Goal: Information Seeking & Learning: Learn about a topic

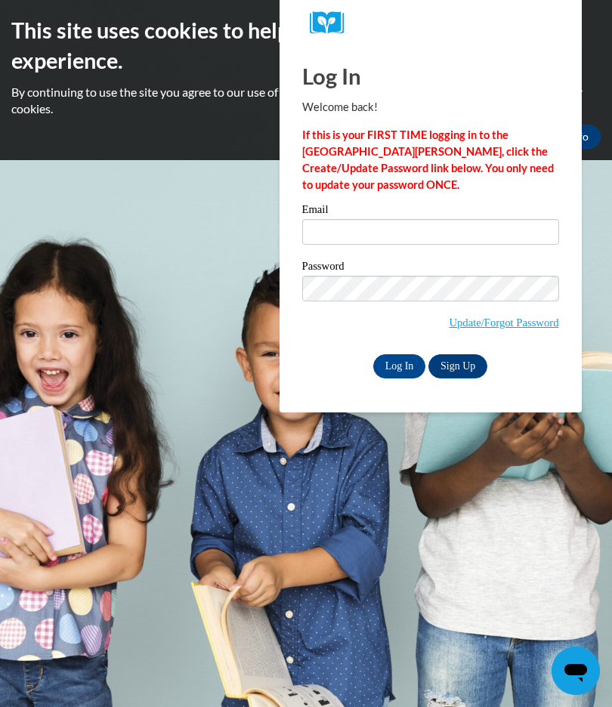
click at [345, 270] on label "Password" at bounding box center [430, 267] width 257 height 15
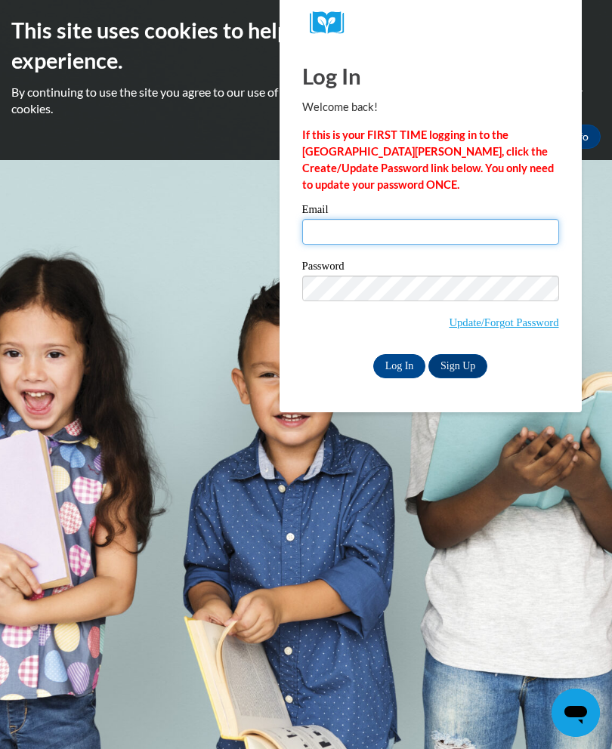
type input "shaquannawinfrey@yahoo.com"
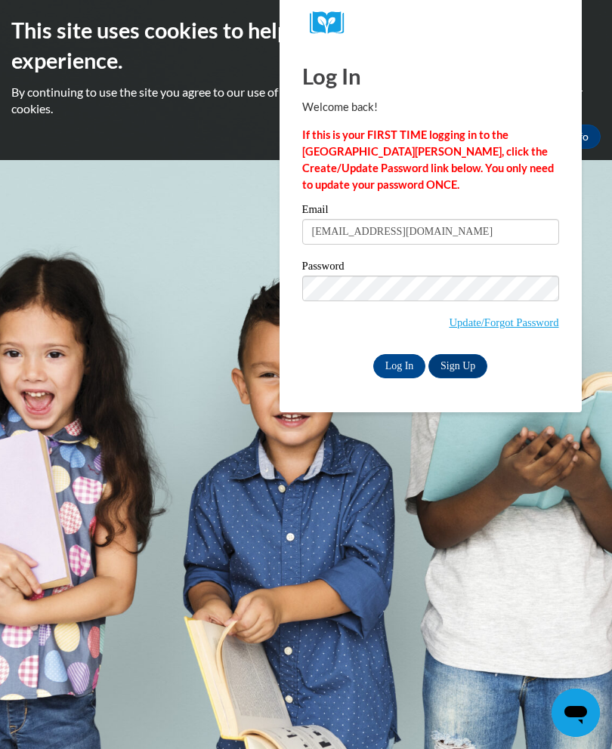
click at [408, 365] on input "Log In" at bounding box center [399, 366] width 53 height 24
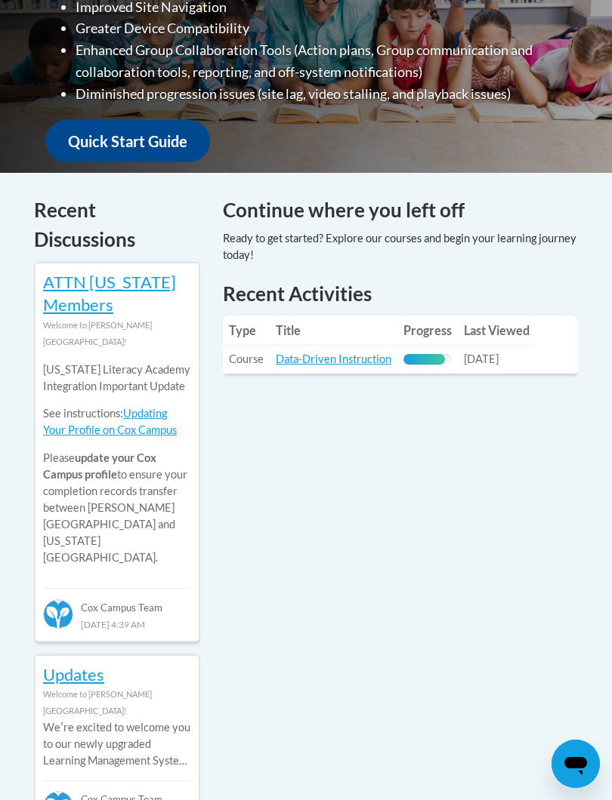
scroll to position [555, 0]
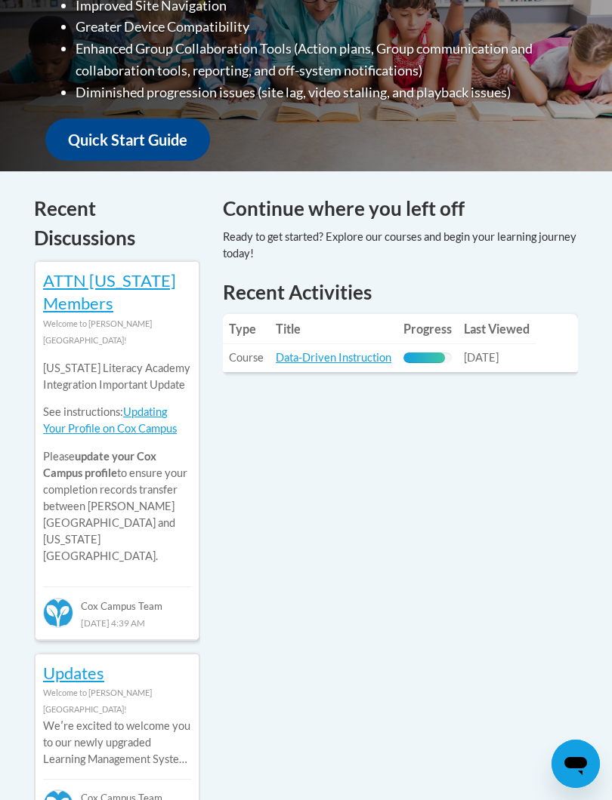
click at [356, 355] on link "Data-Driven Instruction" at bounding box center [334, 357] width 116 height 13
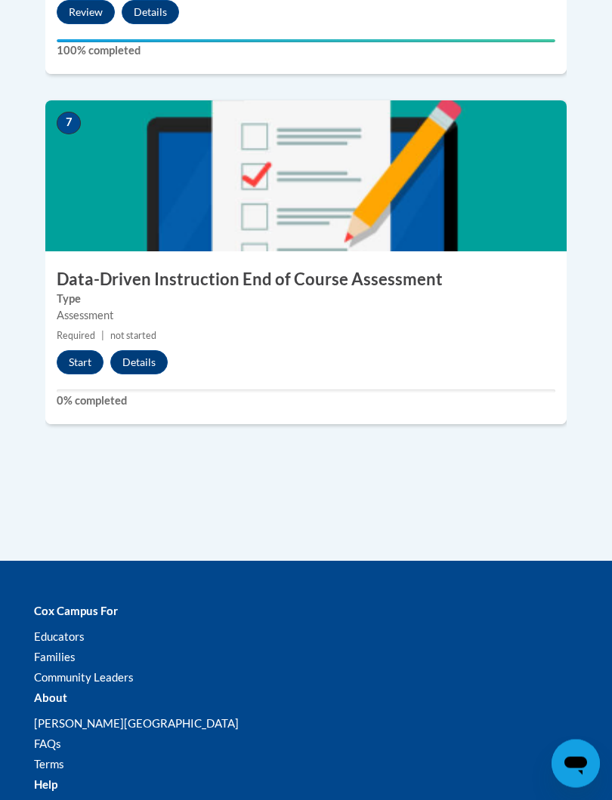
scroll to position [2640, 0]
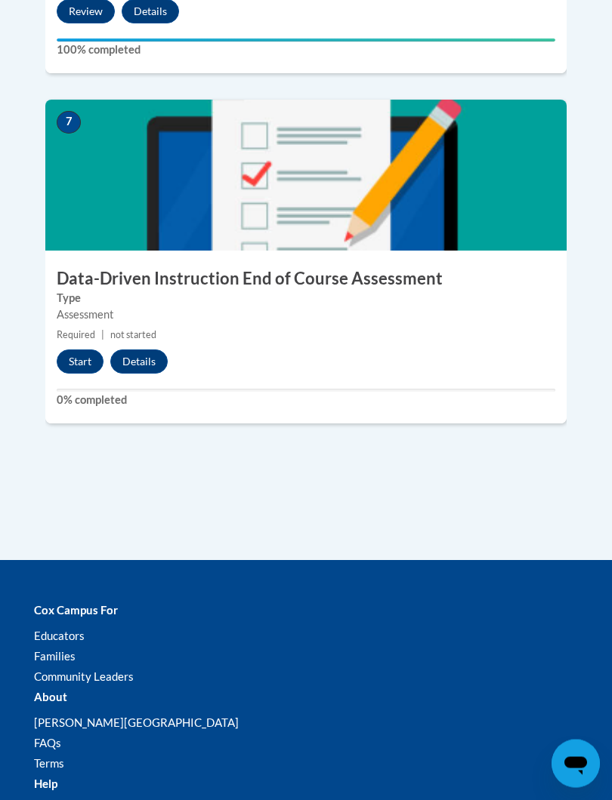
click at [68, 350] on button "Start" at bounding box center [80, 362] width 47 height 24
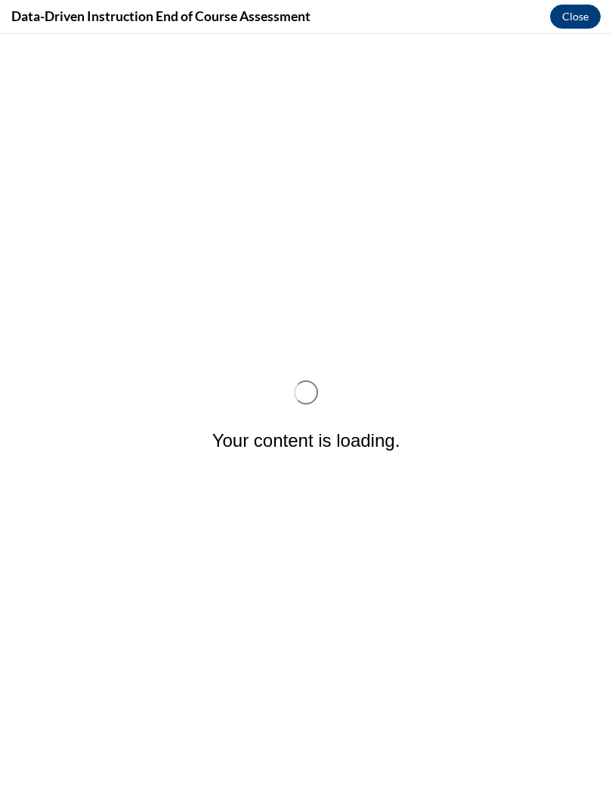
scroll to position [0, 0]
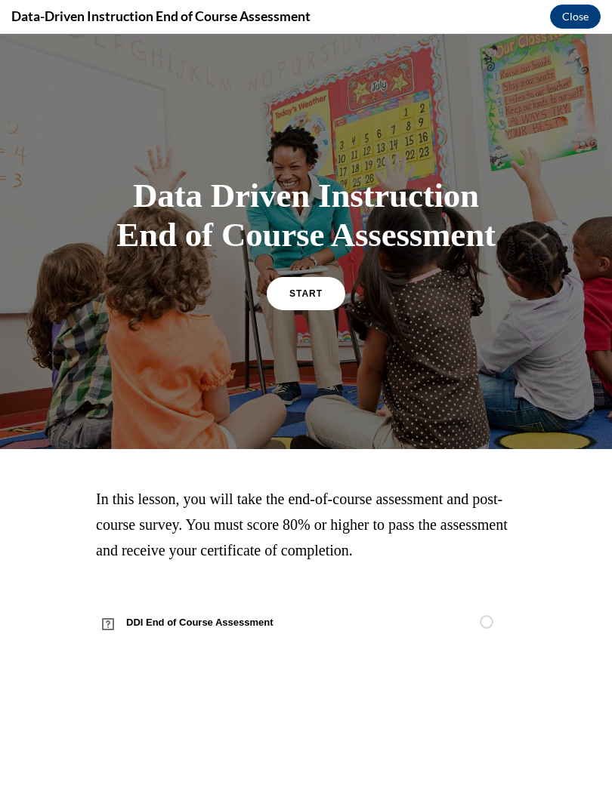
click at [306, 299] on span "START" at bounding box center [305, 293] width 33 height 11
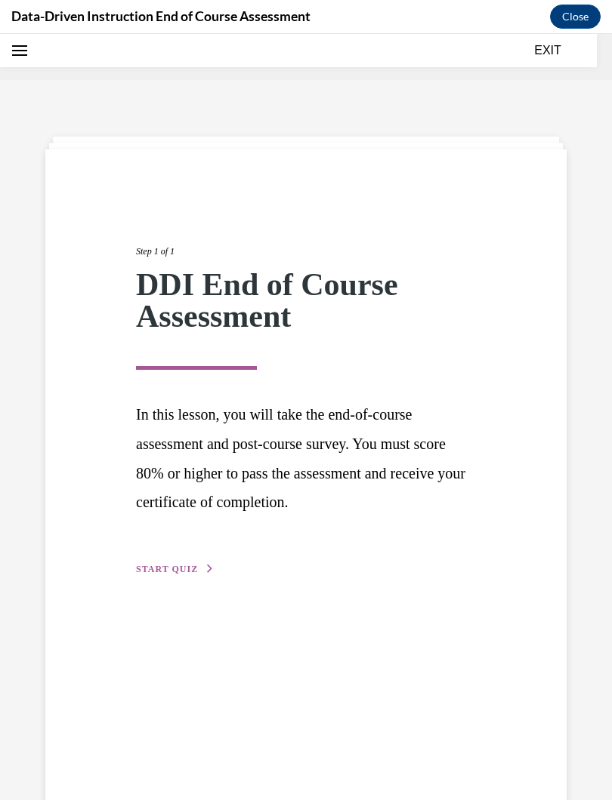
scroll to position [47, 0]
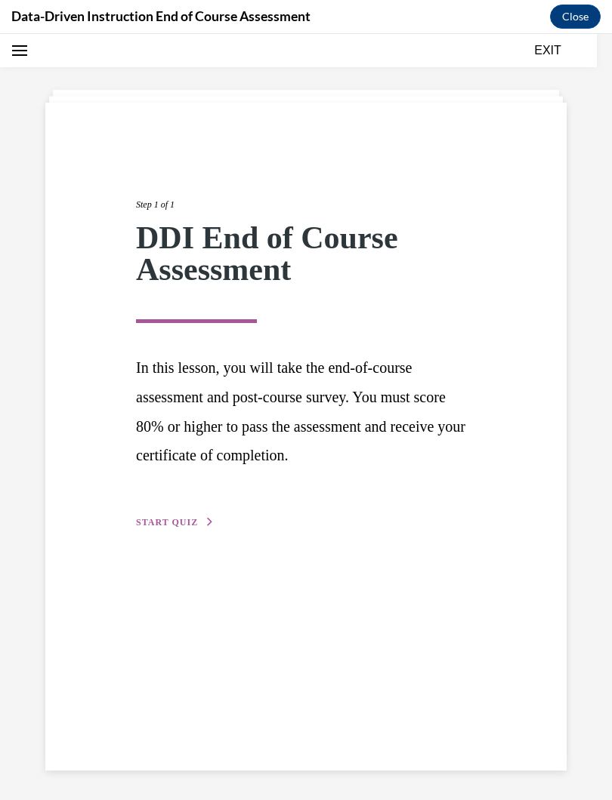
click at [178, 519] on span "START QUIZ" at bounding box center [167, 522] width 62 height 11
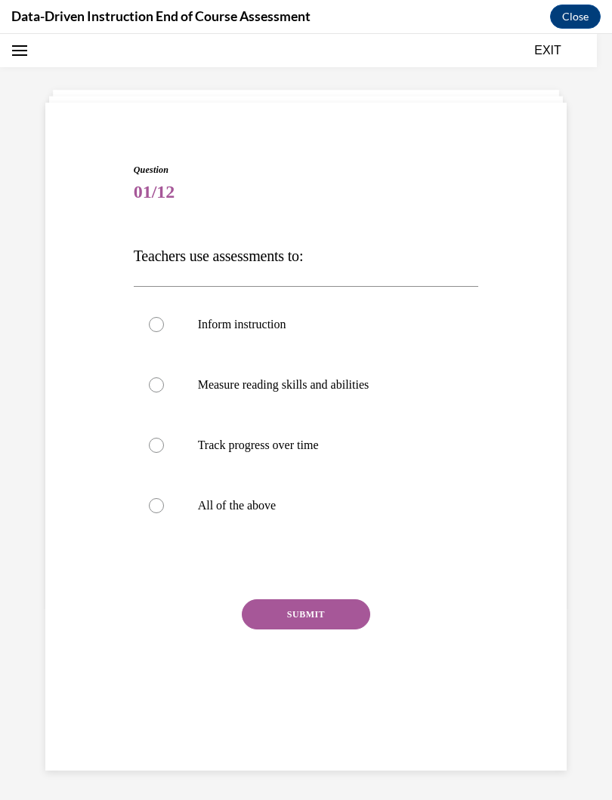
click at [156, 512] on div at bounding box center [156, 505] width 15 height 15
click at [156, 512] on input "All of the above" at bounding box center [156, 505] width 15 height 15
radio input "true"
click at [322, 615] on button "SUBMIT" at bounding box center [306, 615] width 128 height 30
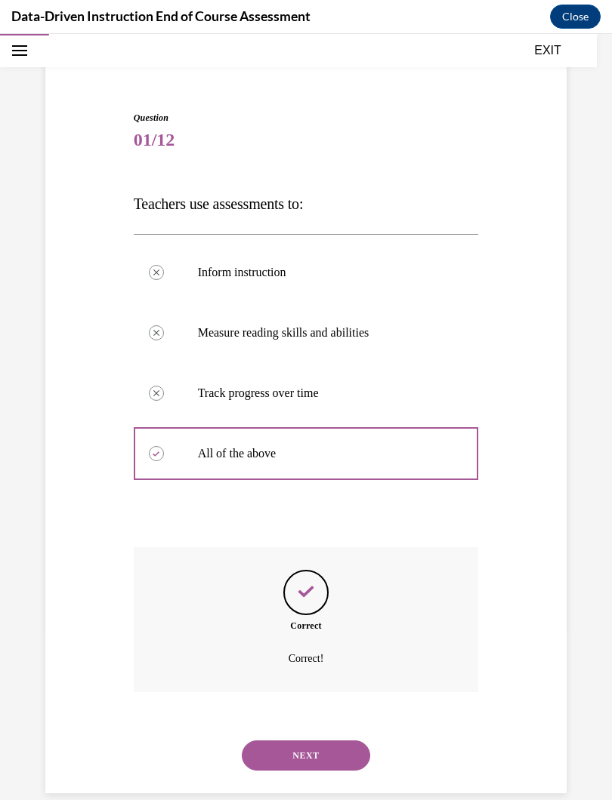
scroll to position [103, 0]
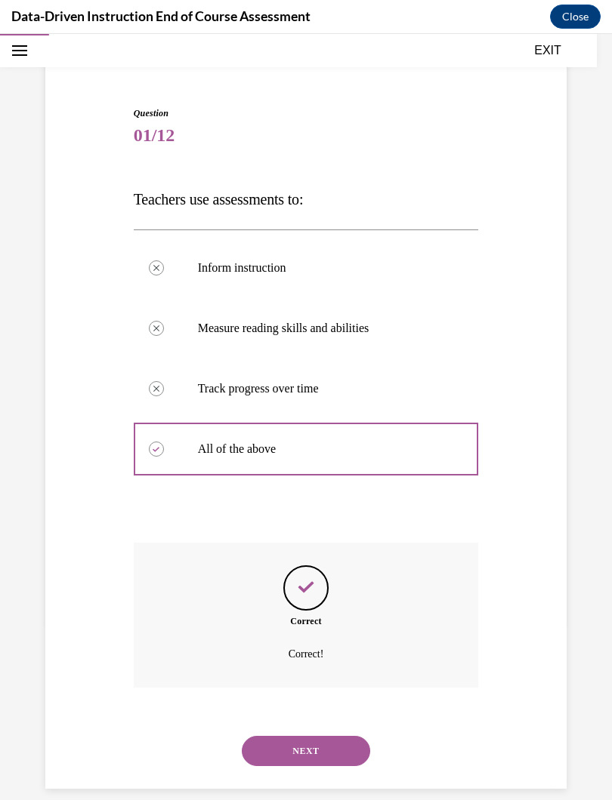
click at [331, 706] on button "NEXT" at bounding box center [306, 751] width 128 height 30
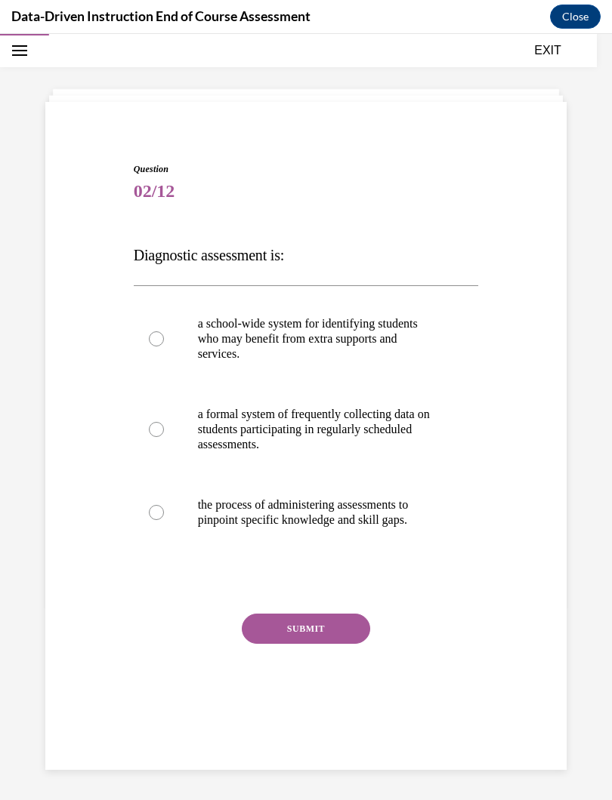
scroll to position [48, 0]
click at [160, 507] on div at bounding box center [156, 512] width 15 height 15
click at [160, 507] on input "the process of administering assessments to pinpoint specific knowledge and ski…" at bounding box center [156, 512] width 15 height 15
radio input "true"
click at [332, 630] on button "SUBMIT" at bounding box center [306, 629] width 128 height 30
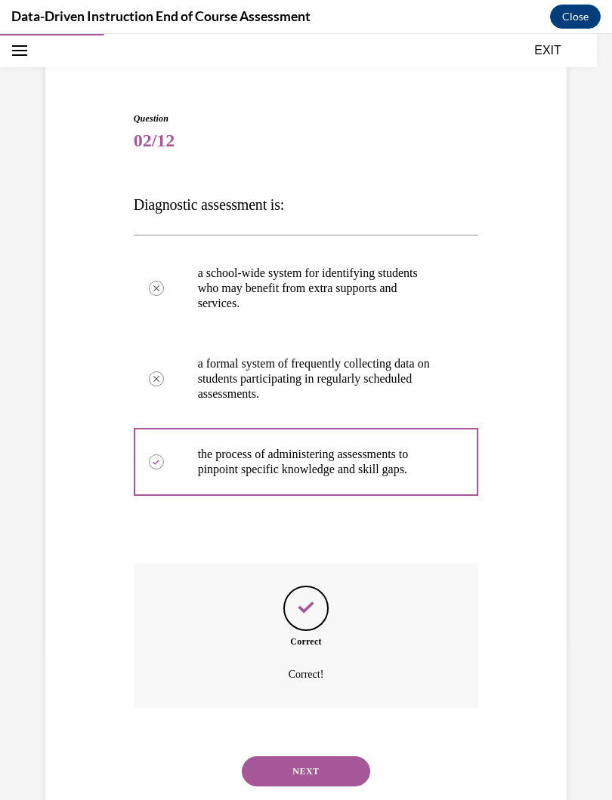
scroll to position [119, 0]
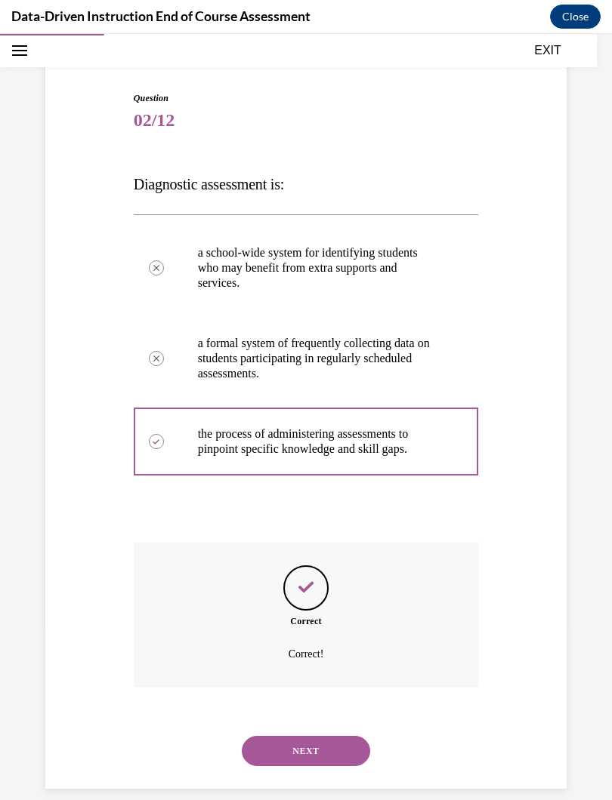
click at [331, 706] on button "NEXT" at bounding box center [306, 751] width 128 height 30
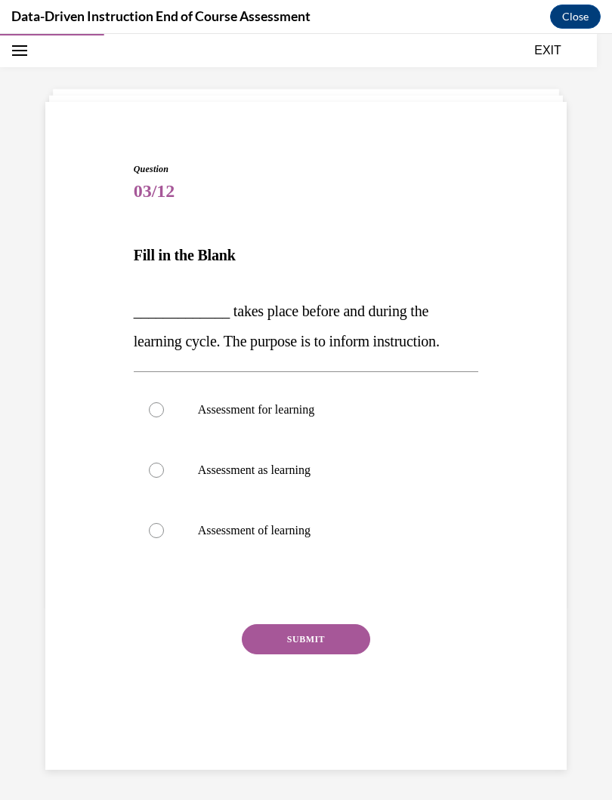
scroll to position [48, 0]
click at [157, 405] on div at bounding box center [156, 409] width 15 height 15
click at [157, 405] on input "Assessment for learning" at bounding box center [156, 409] width 15 height 15
radio input "true"
click at [339, 625] on button "SUBMIT" at bounding box center [306, 639] width 128 height 30
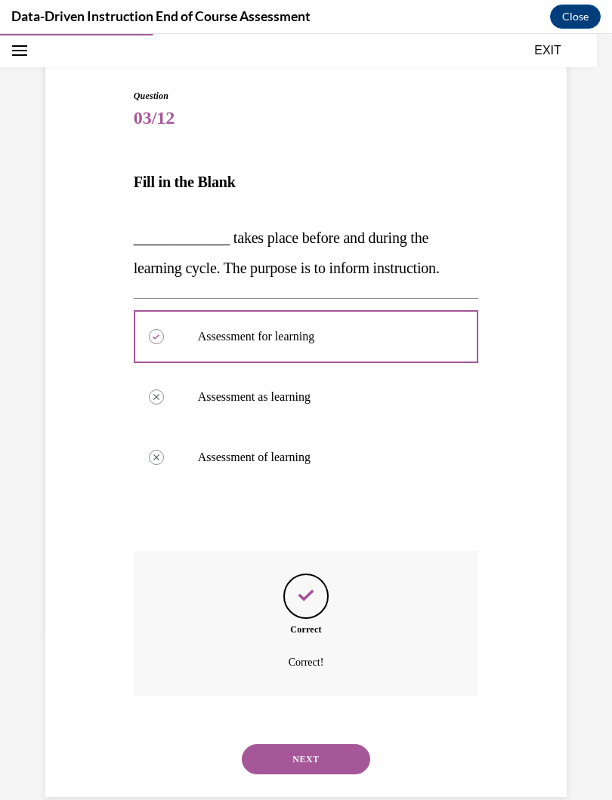
scroll to position [129, 0]
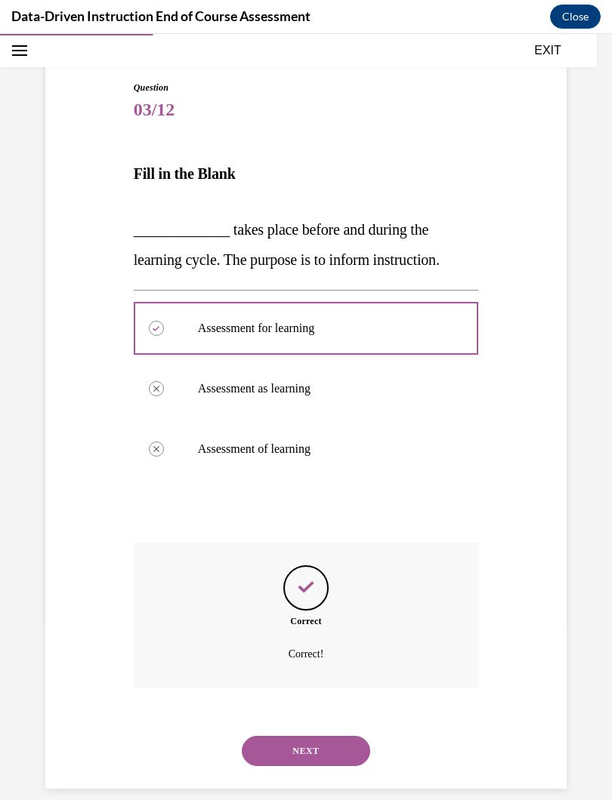
click at [328, 706] on button "NEXT" at bounding box center [306, 751] width 128 height 30
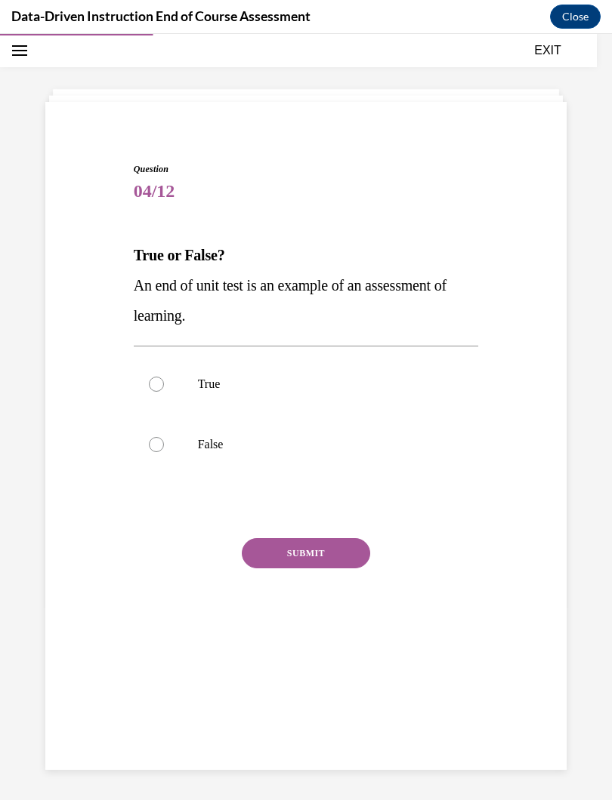
scroll to position [48, 0]
click at [168, 385] on label "True" at bounding box center [306, 384] width 345 height 60
click at [164, 385] on input "True" at bounding box center [156, 384] width 15 height 15
radio input "true"
click at [335, 554] on button "SUBMIT" at bounding box center [306, 553] width 128 height 30
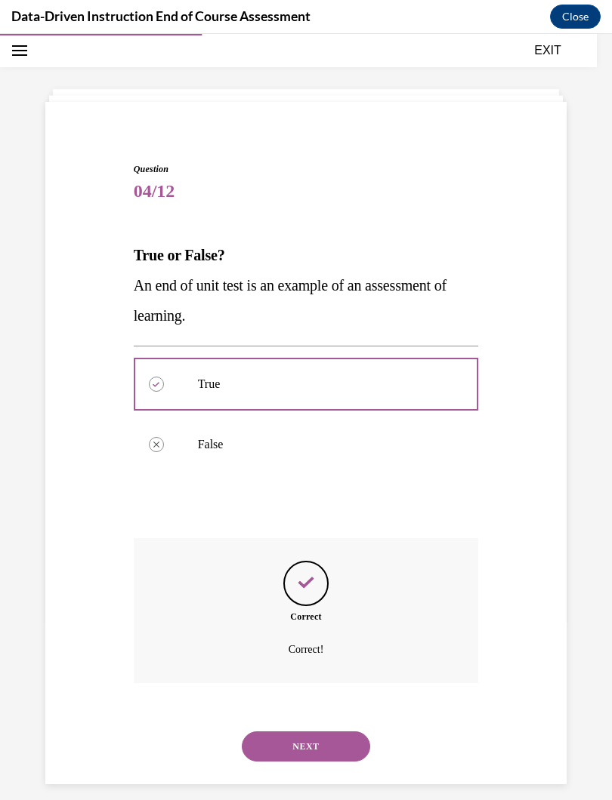
click at [326, 706] on button "NEXT" at bounding box center [306, 747] width 128 height 30
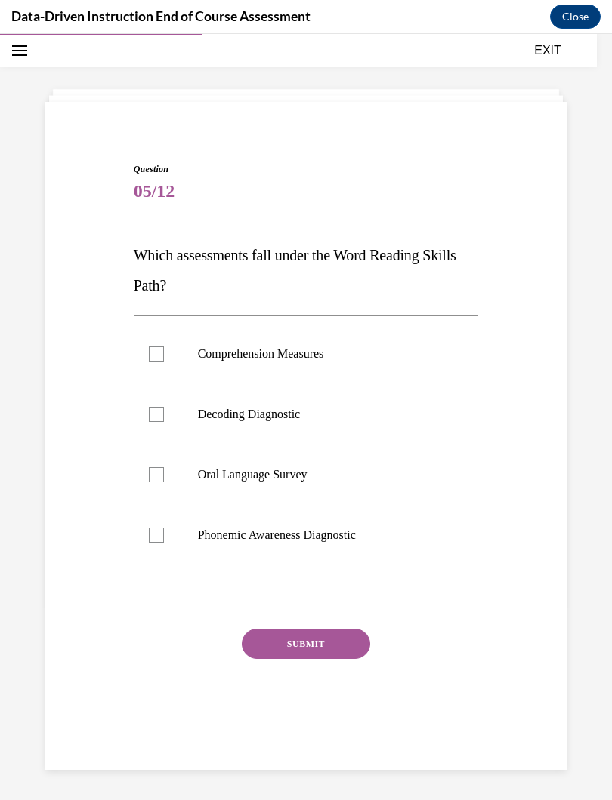
click at [156, 535] on div at bounding box center [156, 535] width 15 height 15
click at [156, 535] on input "Phonemic Awareness Diagnostic" at bounding box center [156, 535] width 15 height 15
checkbox input "true"
click at [322, 639] on button "SUBMIT" at bounding box center [306, 644] width 128 height 30
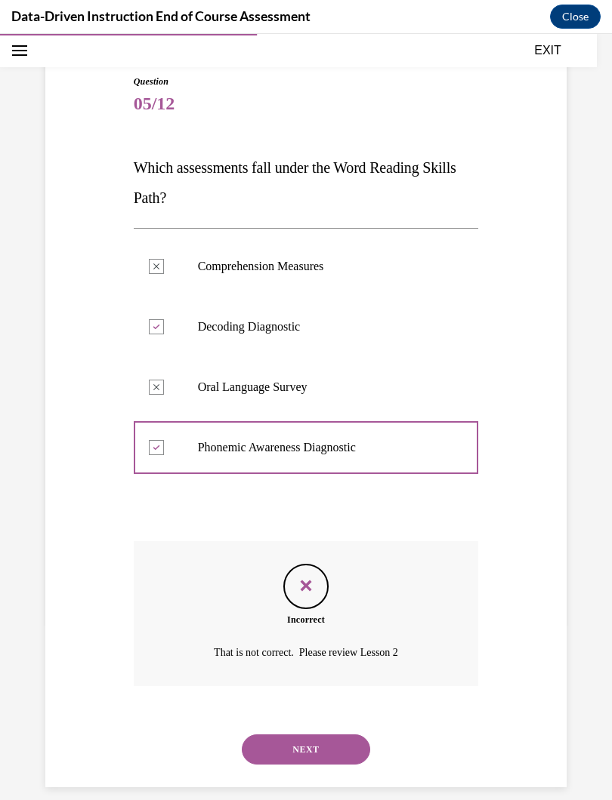
scroll to position [134, 0]
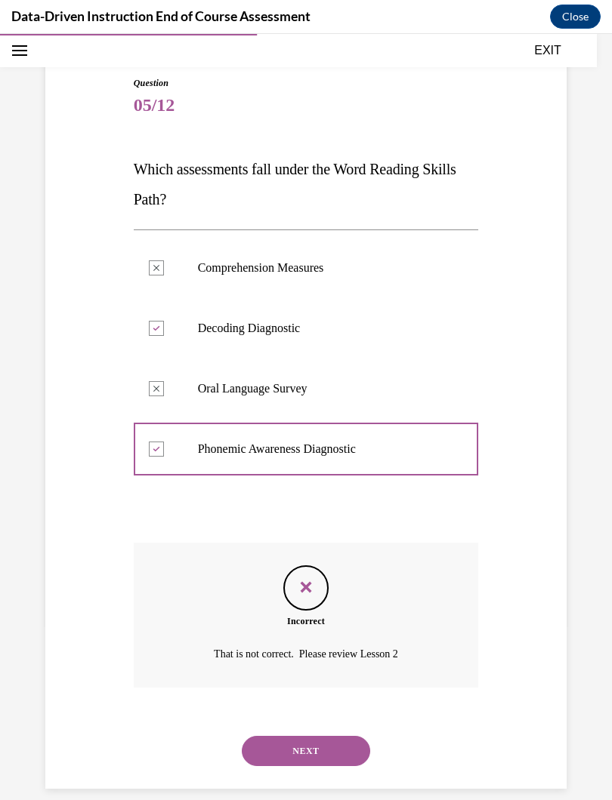
click at [305, 706] on button "NEXT" at bounding box center [306, 751] width 128 height 30
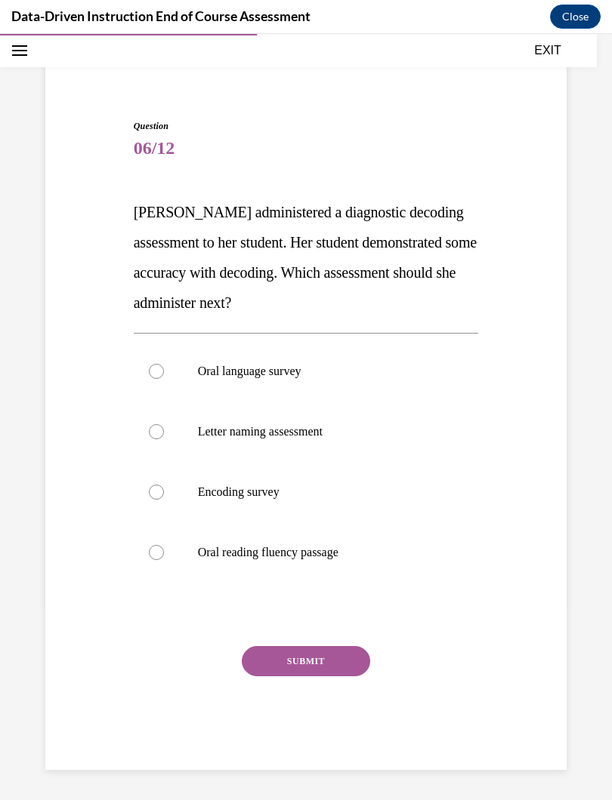
scroll to position [72, 0]
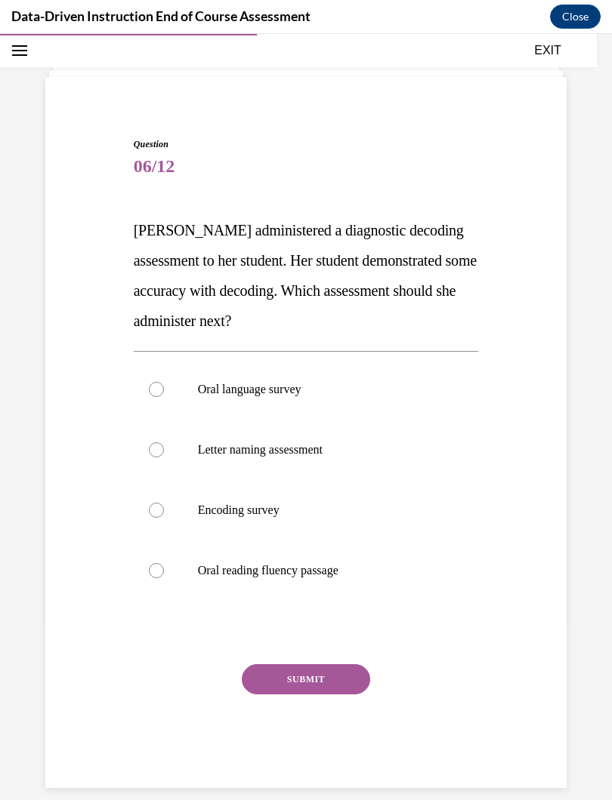
click at [152, 577] on div at bounding box center [156, 570] width 15 height 15
click at [152, 577] on input "Oral reading fluency passage" at bounding box center [156, 570] width 15 height 15
radio input "true"
click at [321, 680] on button "SUBMIT" at bounding box center [306, 679] width 128 height 30
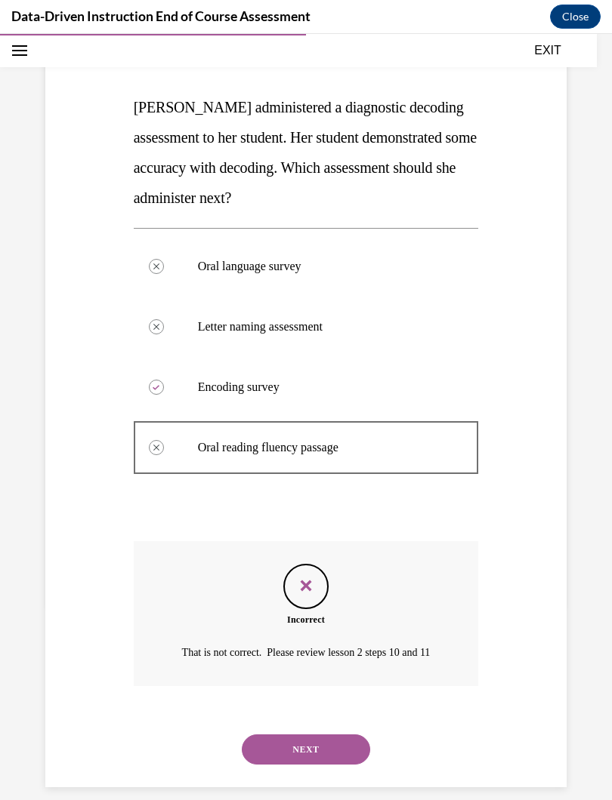
scroll to position [211, 0]
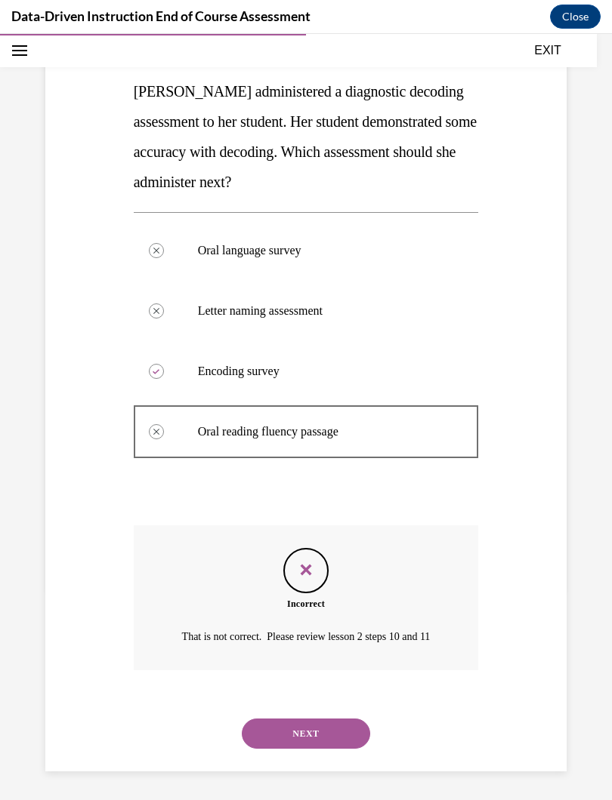
click at [339, 706] on button "NEXT" at bounding box center [306, 734] width 128 height 30
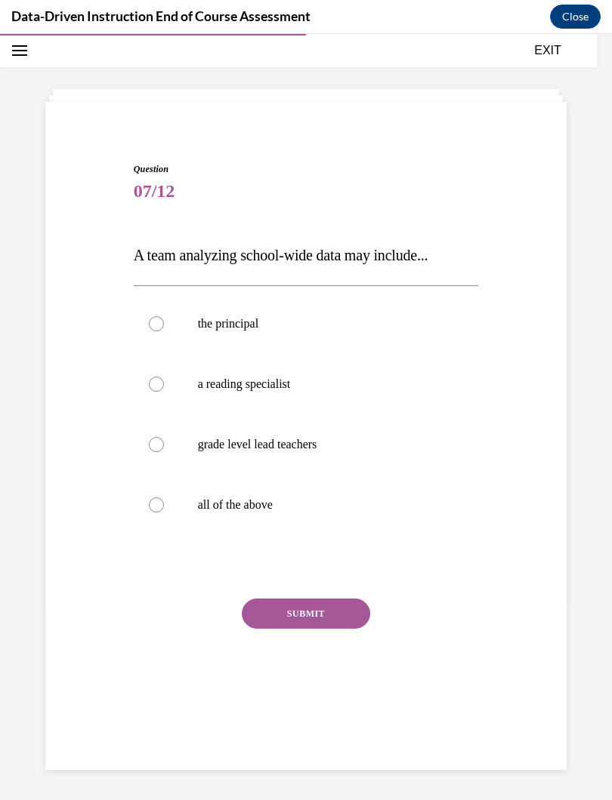
scroll to position [48, 0]
click at [159, 509] on div at bounding box center [156, 505] width 15 height 15
click at [159, 509] on input "all of the above" at bounding box center [156, 505] width 15 height 15
radio input "true"
click at [328, 612] on button "SUBMIT" at bounding box center [306, 614] width 128 height 30
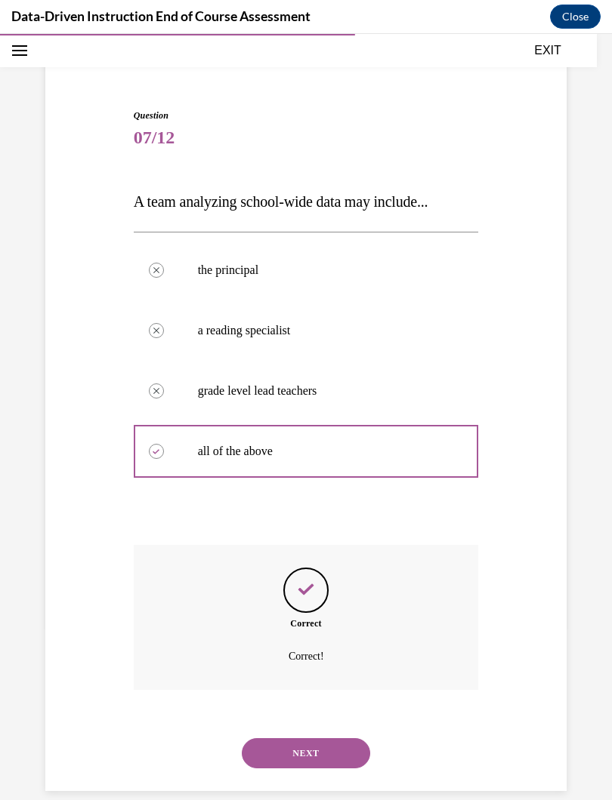
scroll to position [103, 0]
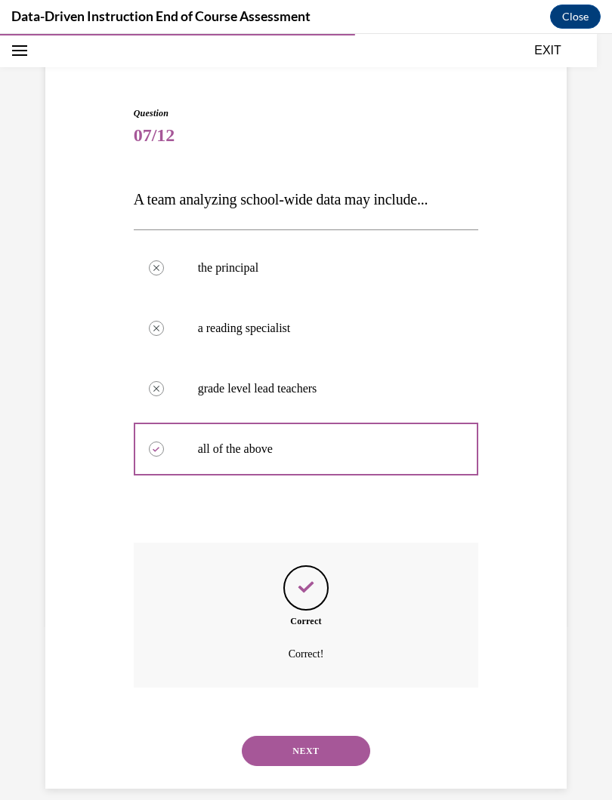
click at [316, 706] on button "NEXT" at bounding box center [306, 751] width 128 height 30
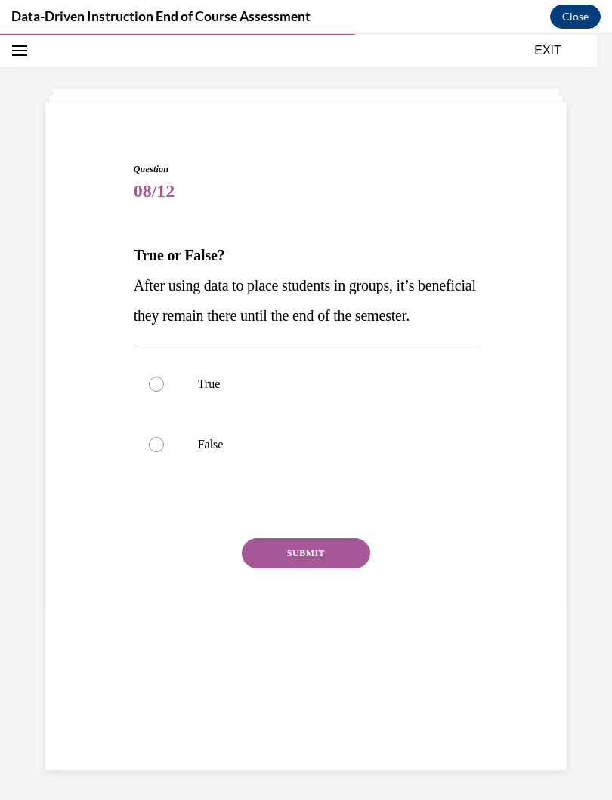
scroll to position [48, 0]
click at [159, 475] on label "False" at bounding box center [306, 445] width 345 height 60
click at [159, 452] on input "False" at bounding box center [156, 444] width 15 height 15
radio input "true"
click at [328, 569] on button "SUBMIT" at bounding box center [306, 553] width 128 height 30
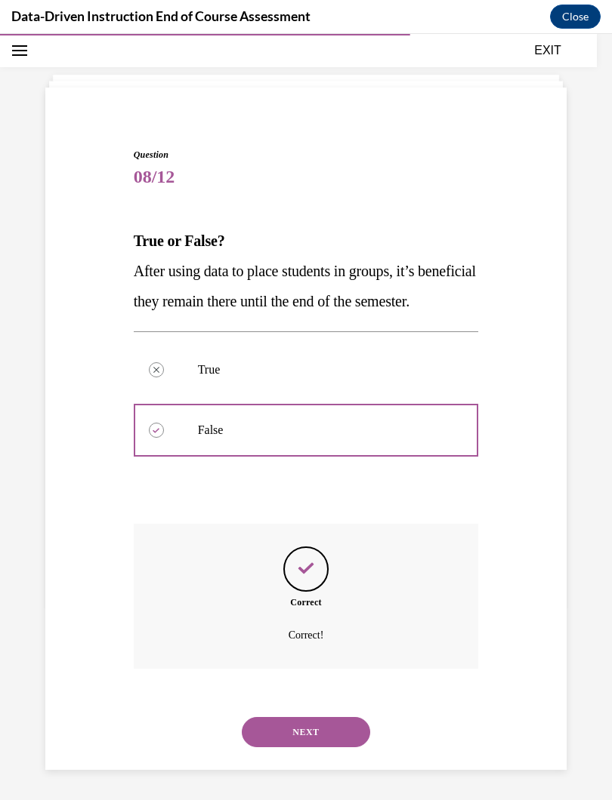
scroll to position [73, 0]
click at [316, 706] on button "NEXT" at bounding box center [306, 732] width 128 height 30
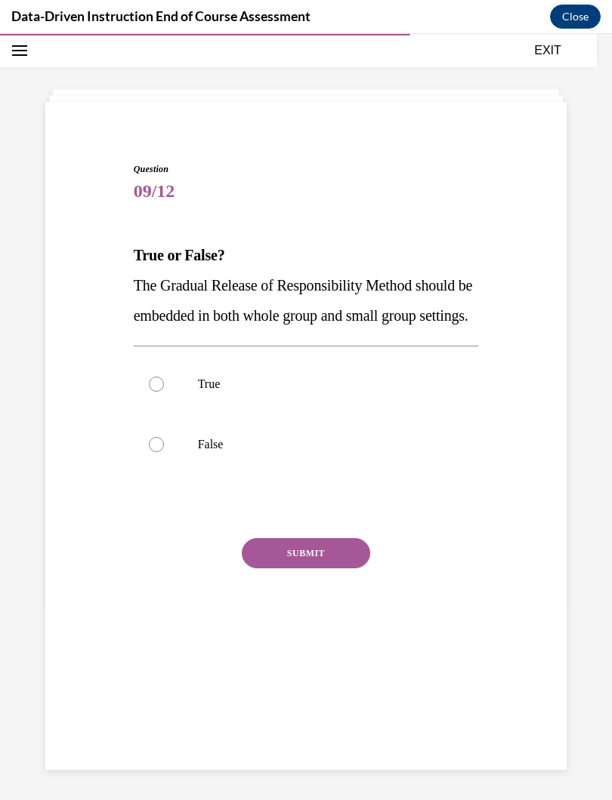
scroll to position [48, 0]
click at [158, 392] on div at bounding box center [156, 384] width 15 height 15
click at [158, 392] on input "True" at bounding box center [156, 384] width 15 height 15
radio input "true"
click at [335, 569] on button "SUBMIT" at bounding box center [306, 553] width 128 height 30
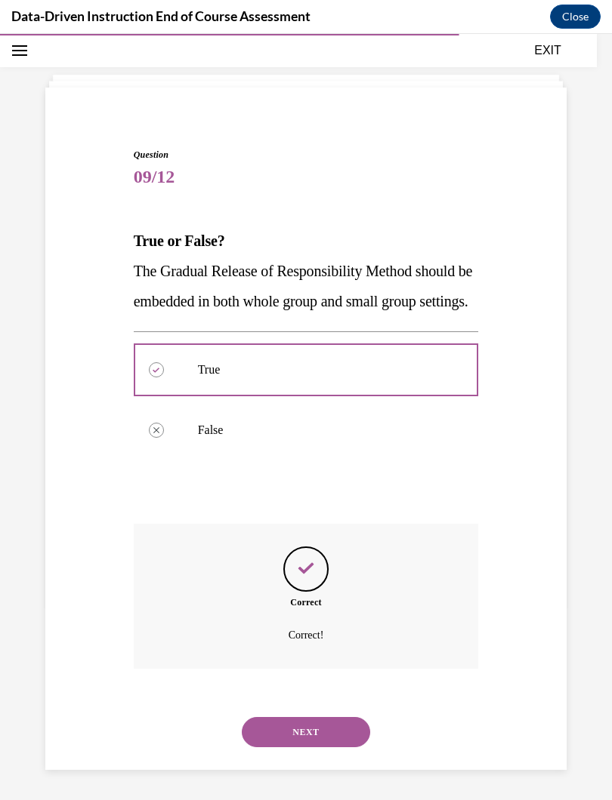
scroll to position [73, 0]
click at [310, 706] on button "NEXT" at bounding box center [306, 732] width 128 height 30
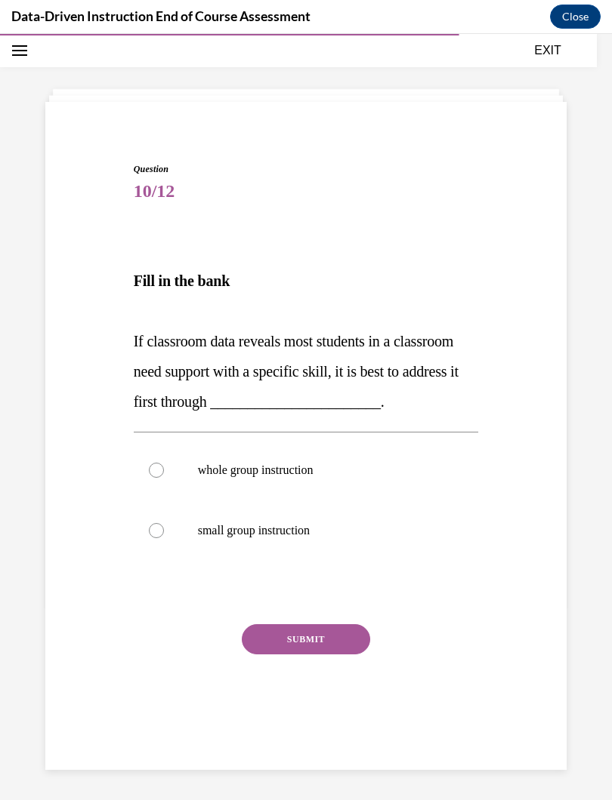
scroll to position [48, 0]
click at [153, 476] on div at bounding box center [156, 470] width 15 height 15
click at [153, 476] on input "whole group instruction" at bounding box center [156, 470] width 15 height 15
radio input "true"
click at [322, 645] on button "SUBMIT" at bounding box center [306, 639] width 128 height 30
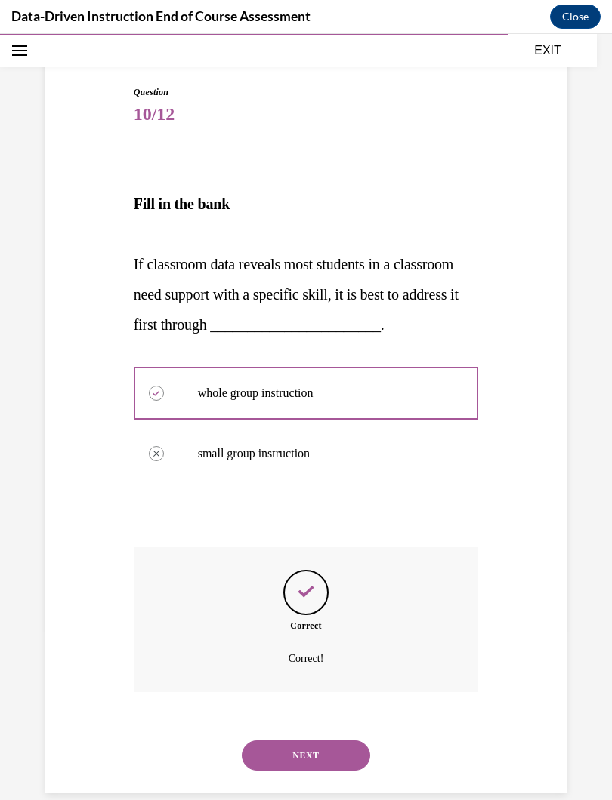
scroll to position [129, 0]
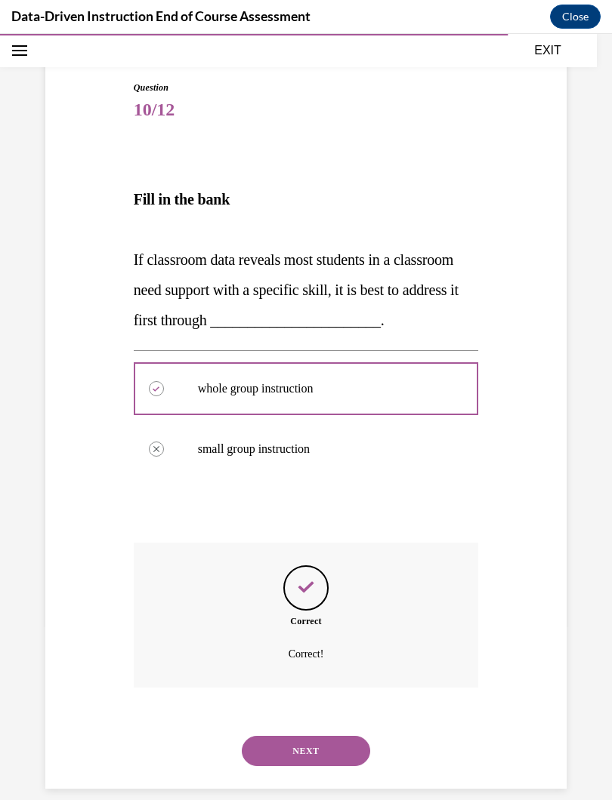
click at [302, 706] on button "NEXT" at bounding box center [306, 751] width 128 height 30
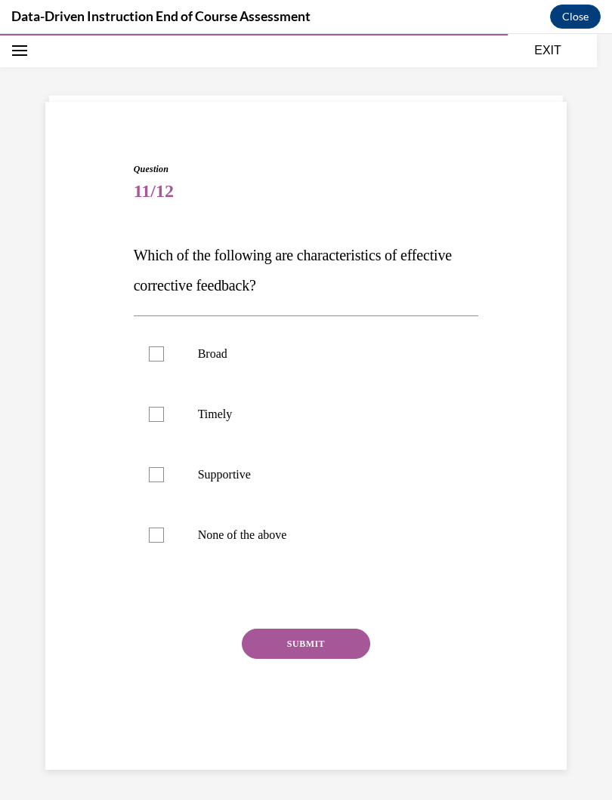
scroll to position [48, 0]
click at [161, 420] on div at bounding box center [156, 414] width 15 height 15
click at [161, 420] on input "Timely" at bounding box center [156, 414] width 15 height 15
checkbox input "true"
click at [157, 473] on div at bounding box center [156, 474] width 15 height 15
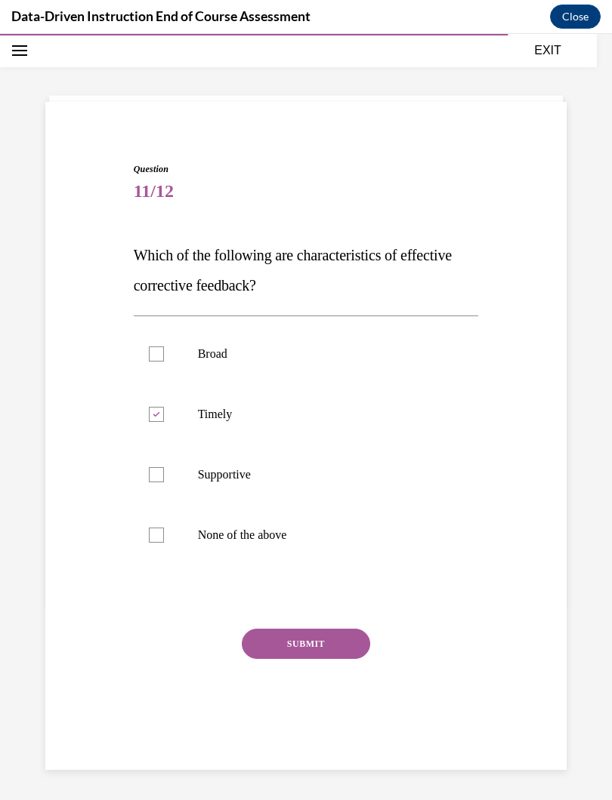
click at [157, 473] on input "Supportive" at bounding box center [156, 474] width 15 height 15
checkbox input "true"
click at [319, 638] on button "SUBMIT" at bounding box center [306, 644] width 128 height 30
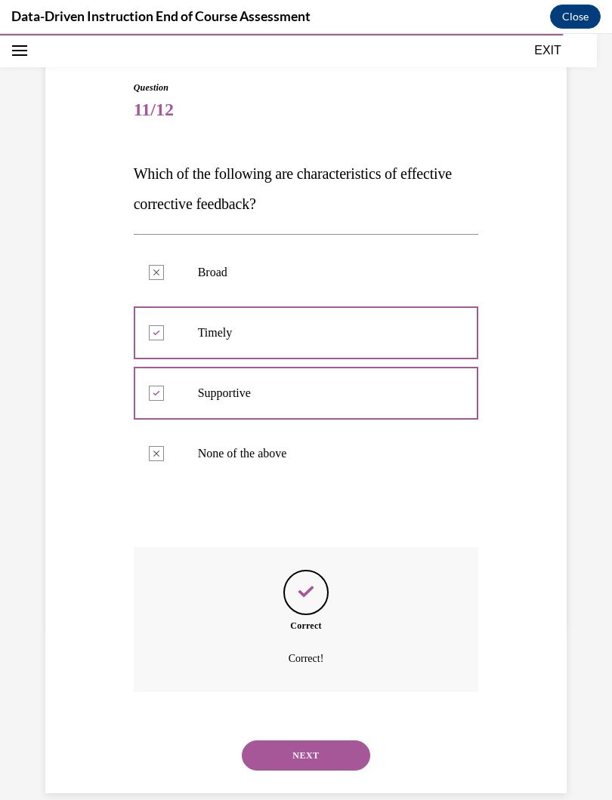
scroll to position [134, 0]
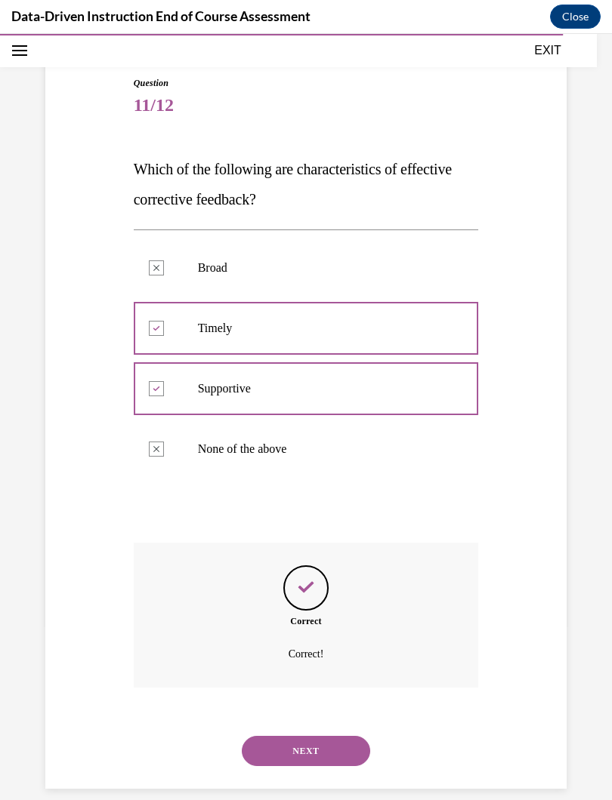
click at [316, 706] on button "NEXT" at bounding box center [306, 751] width 128 height 30
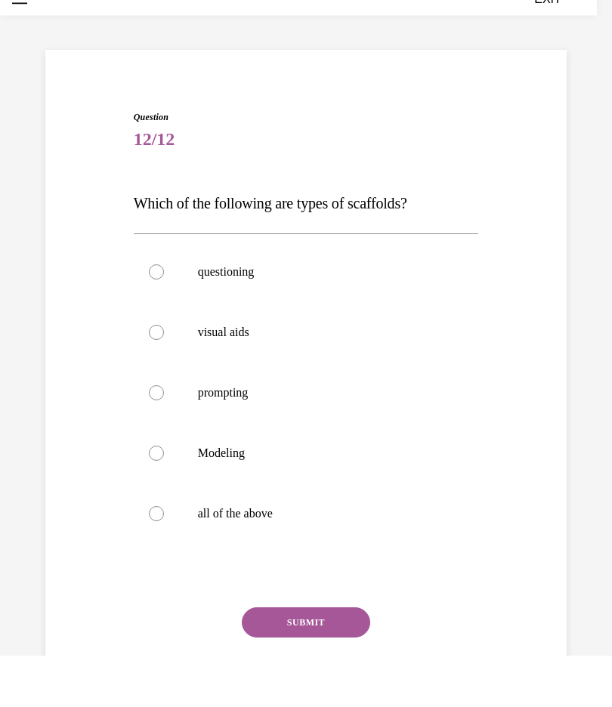
scroll to position [2692, 0]
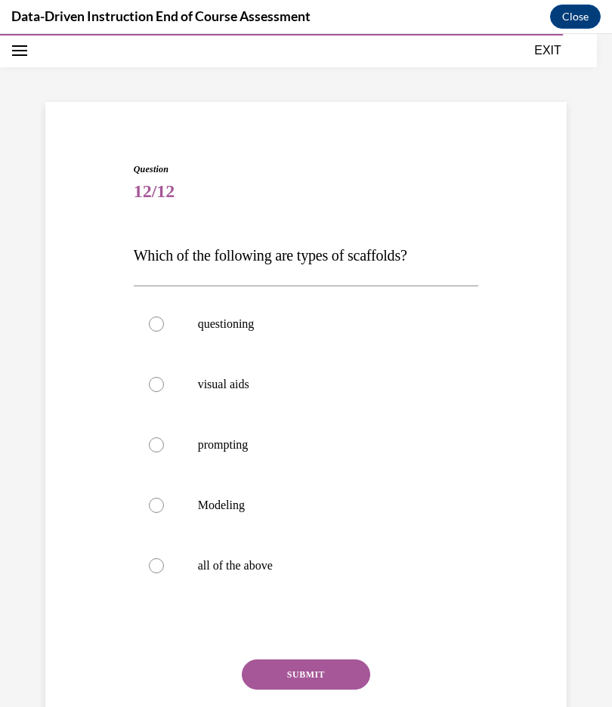
click at [152, 578] on label "all of the above" at bounding box center [306, 565] width 345 height 60
click at [152, 573] on input "all of the above" at bounding box center [156, 565] width 15 height 15
radio input "true"
click at [245, 678] on button "SUBMIT" at bounding box center [306, 674] width 128 height 30
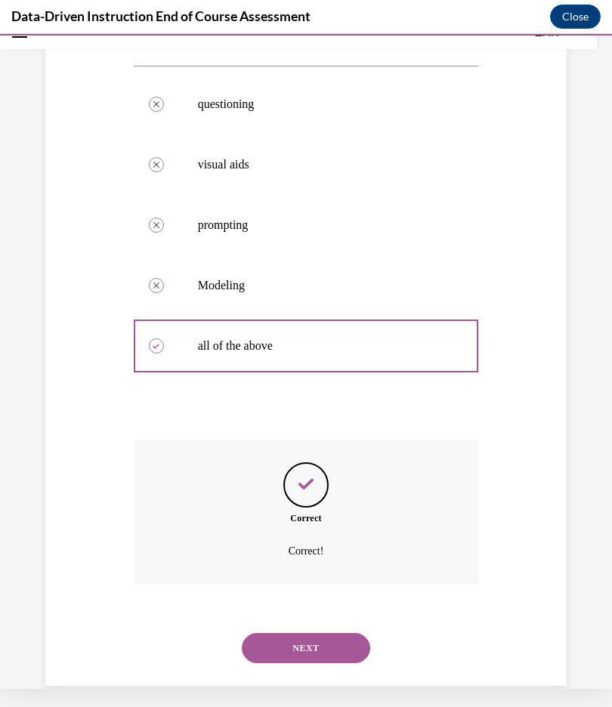
scroll to position [257, 0]
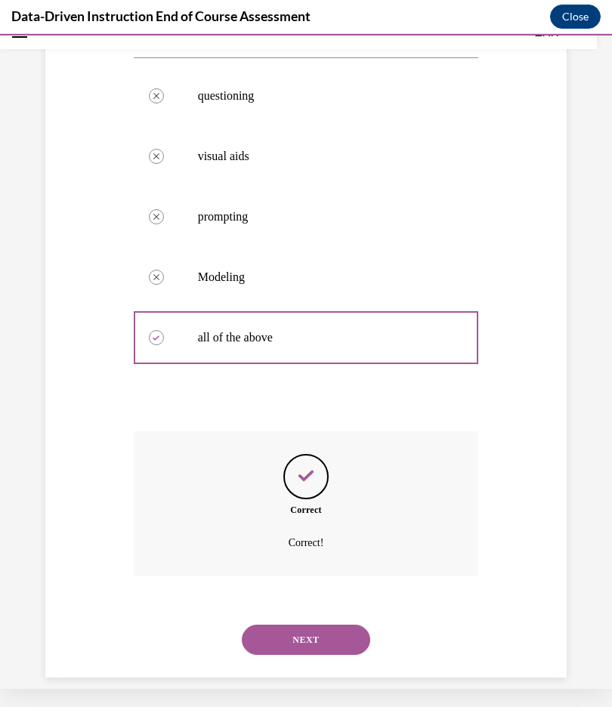
click at [260, 624] on button "NEXT" at bounding box center [306, 639] width 128 height 30
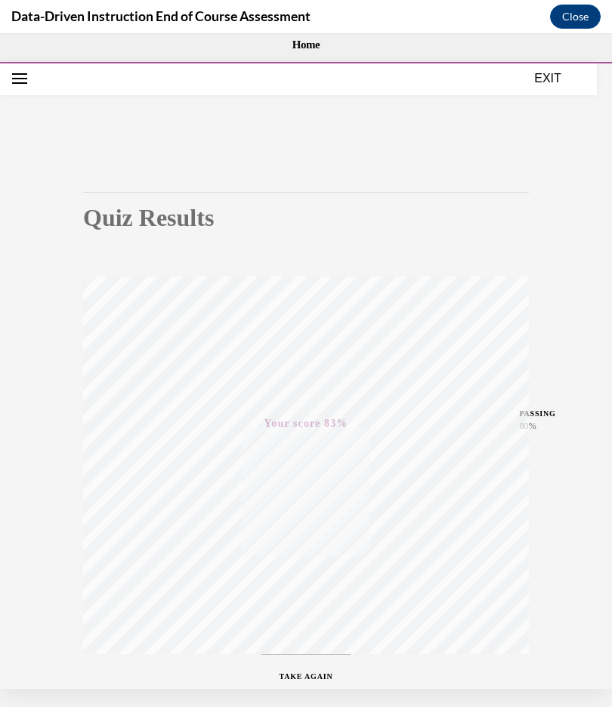
scroll to position [0, 0]
click at [539, 82] on button "EXIT" at bounding box center [547, 78] width 91 height 18
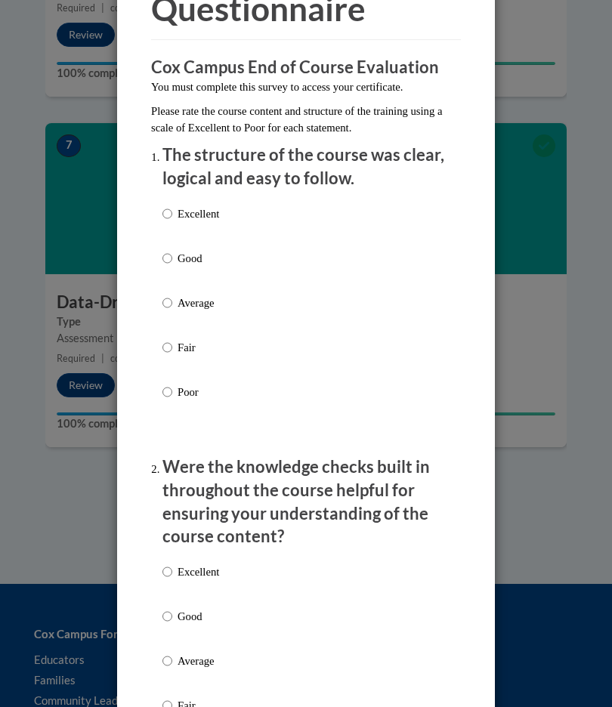
scroll to position [133, 0]
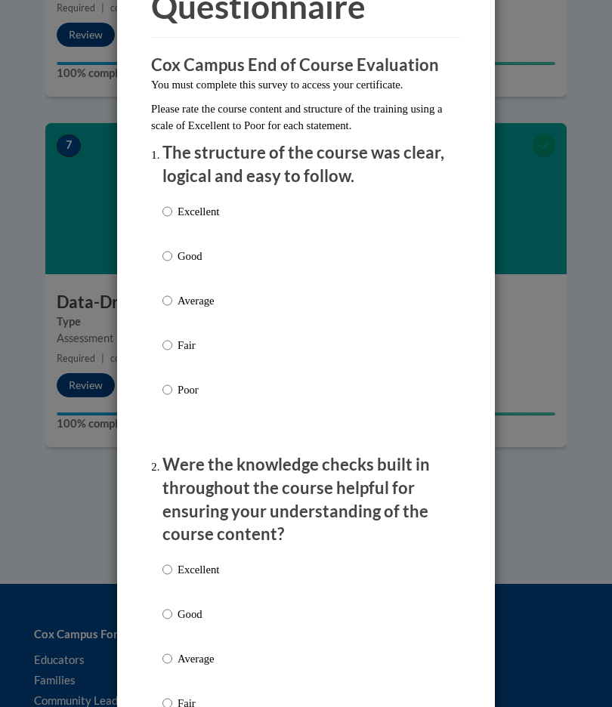
click at [171, 205] on input "Excellent" at bounding box center [167, 211] width 10 height 17
radio input "true"
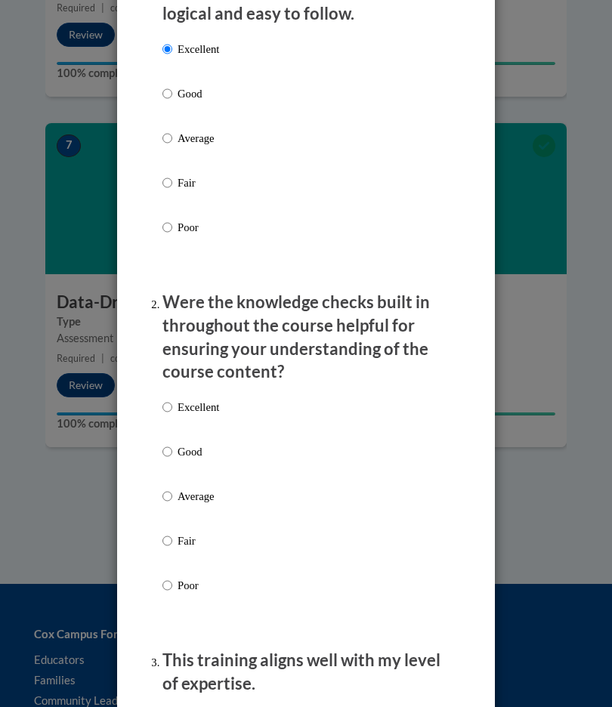
scroll to position [297, 0]
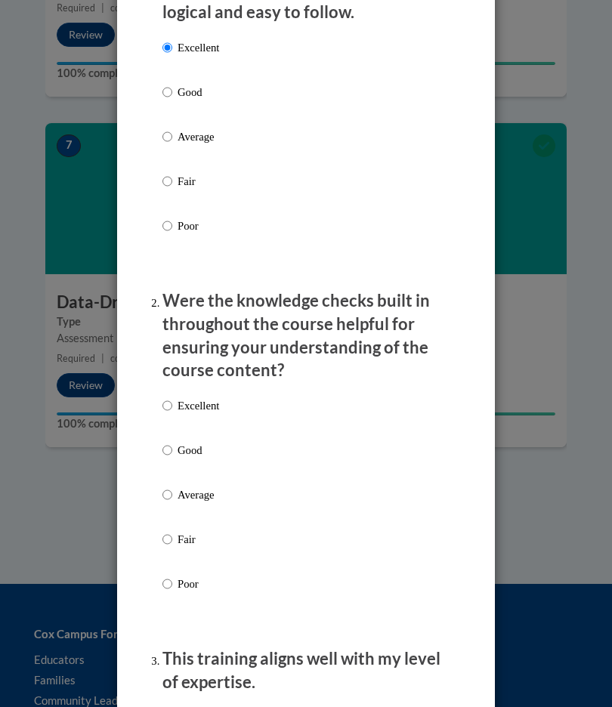
click at [162, 401] on input "Excellent" at bounding box center [167, 405] width 10 height 17
radio input "true"
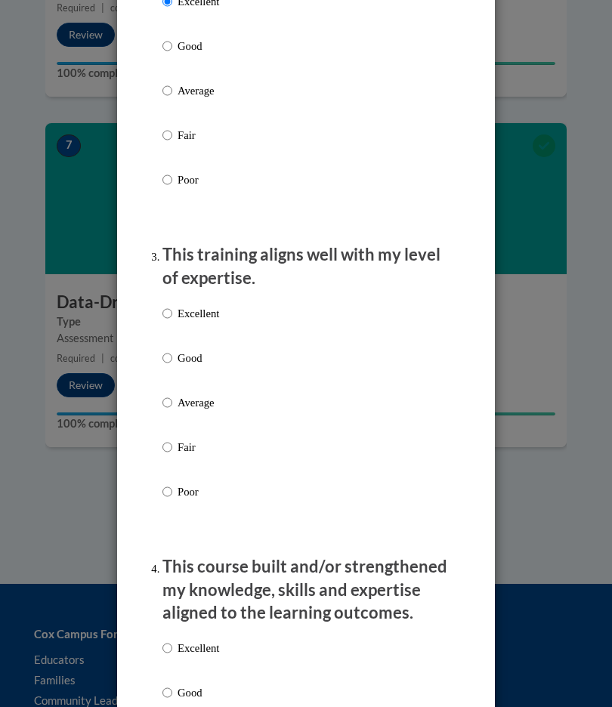
scroll to position [708, 0]
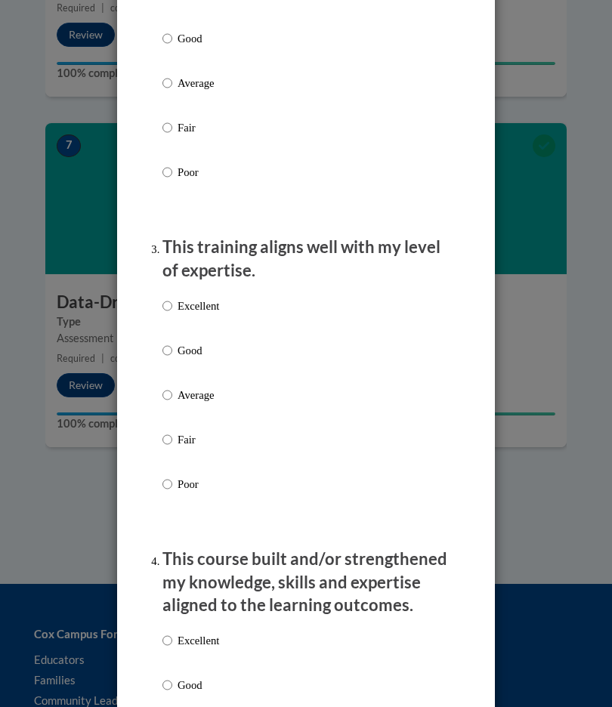
click at [163, 297] on input "Excellent" at bounding box center [167, 305] width 10 height 17
radio input "true"
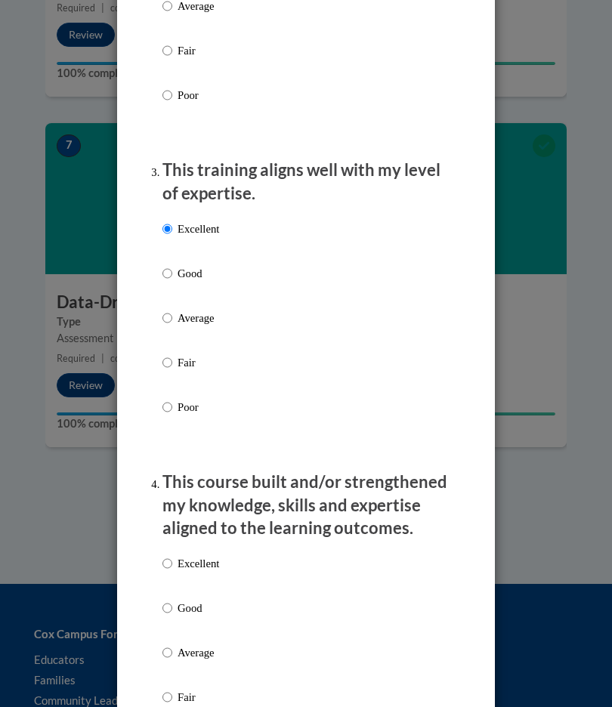
scroll to position [798, 0]
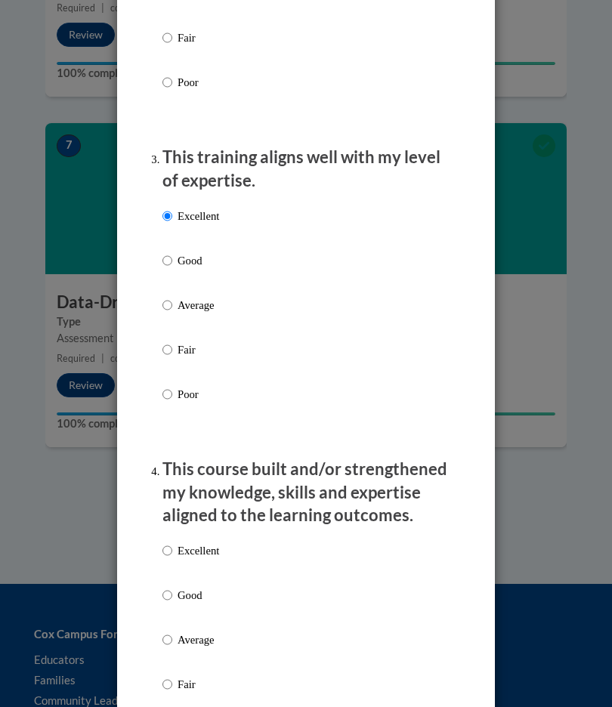
click at [164, 558] on label "Excellent" at bounding box center [190, 562] width 57 height 41
click at [164, 558] on input "Excellent" at bounding box center [167, 550] width 10 height 17
radio input "true"
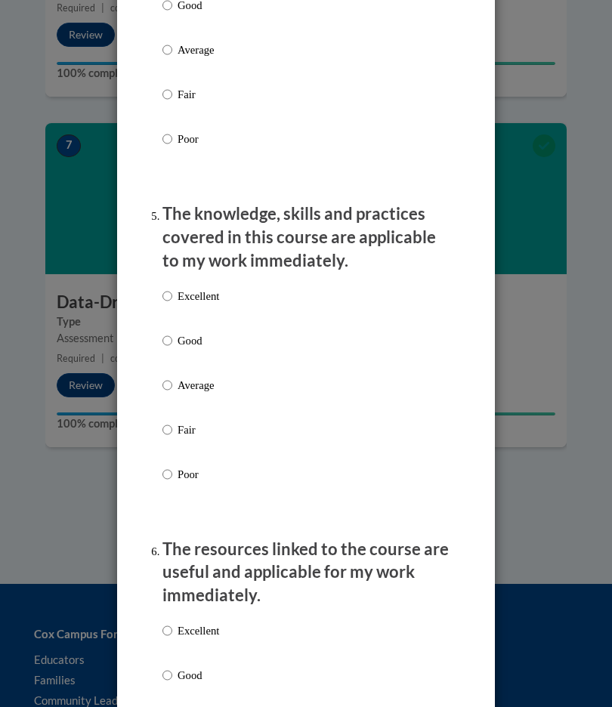
scroll to position [1389, 0]
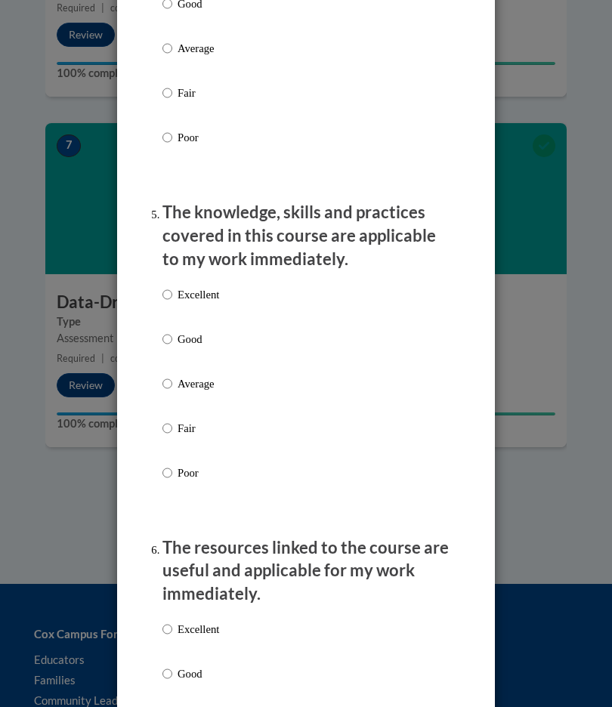
click at [159, 285] on ol "The structure of the course was clear, logical and easy to follow. Excellent Go…" at bounding box center [306, 541] width 310 height 3312
click at [156, 285] on ol "The structure of the course was clear, logical and easy to follow. Excellent Go…" at bounding box center [306, 541] width 310 height 3312
click at [168, 292] on input "Excellent" at bounding box center [167, 294] width 10 height 17
radio input "true"
click at [163, 621] on input "Excellent" at bounding box center [167, 629] width 10 height 17
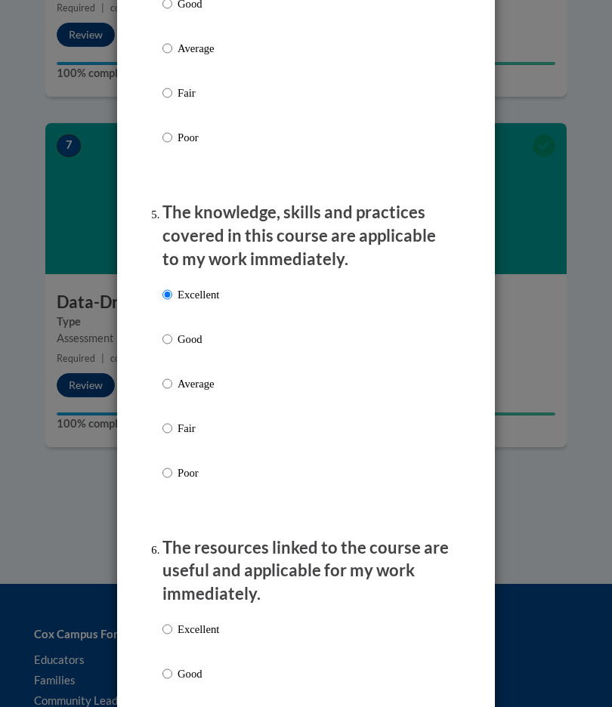
radio input "true"
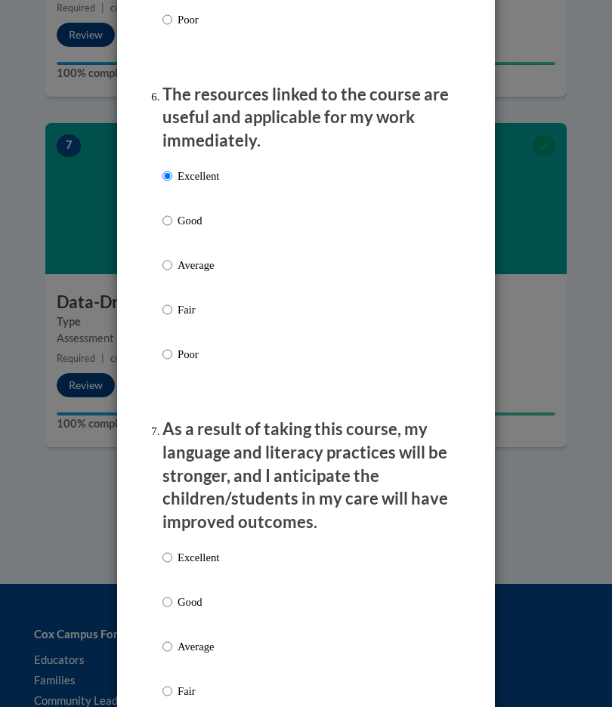
scroll to position [1890, 0]
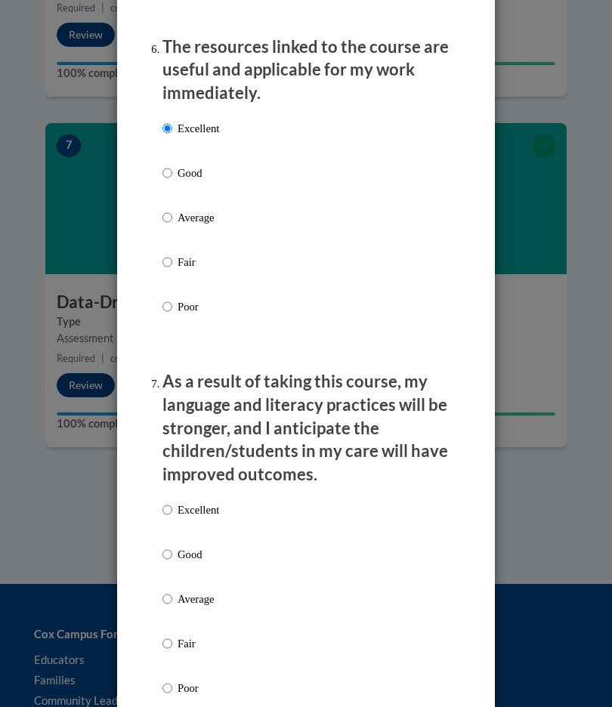
click at [165, 501] on input "Excellent" at bounding box center [167, 509] width 10 height 17
radio input "true"
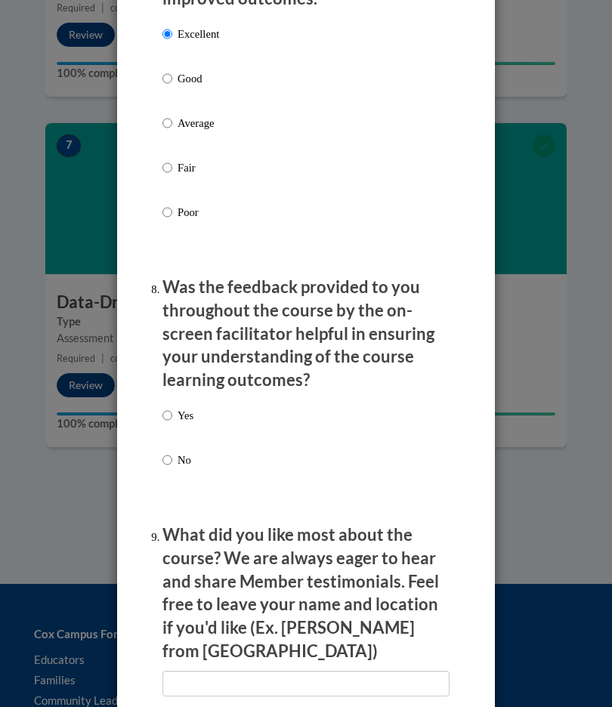
scroll to position [2368, 0]
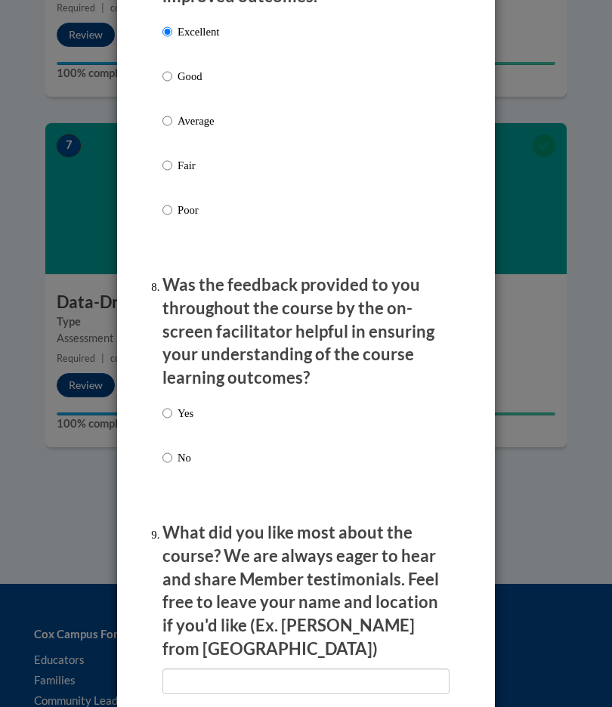
click at [163, 405] on input "Yes" at bounding box center [167, 413] width 10 height 17
radio input "true"
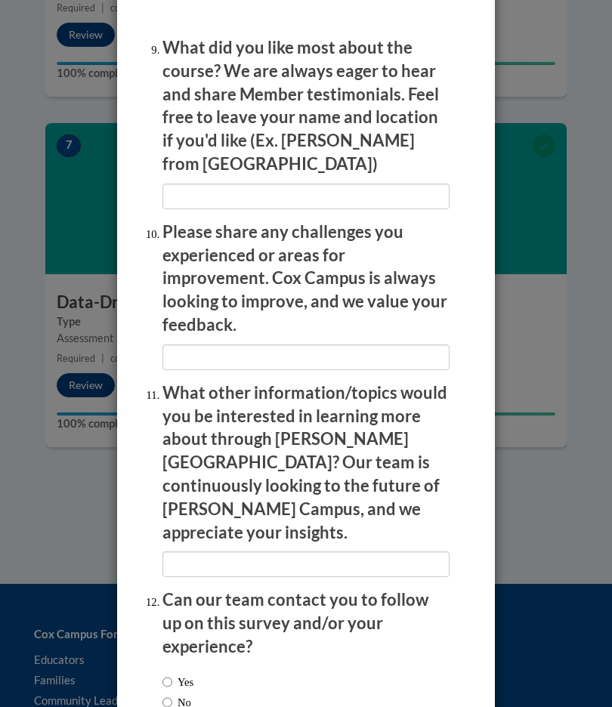
scroll to position [2853, 0]
click at [185, 344] on input "textbox" at bounding box center [305, 357] width 287 height 26
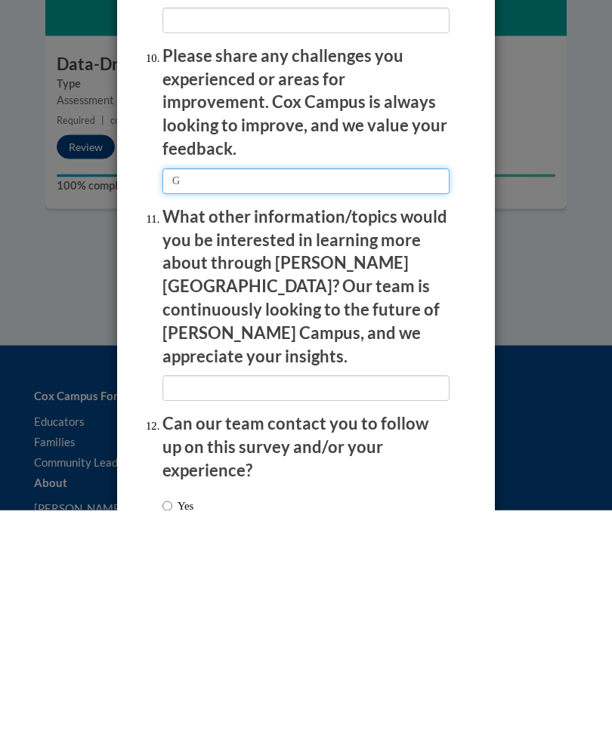
scroll to position [2785, 0]
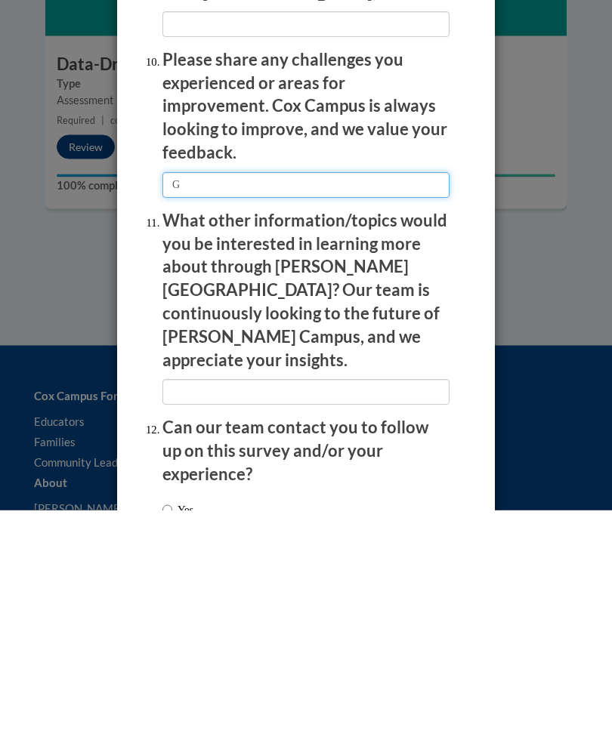
type input "G"
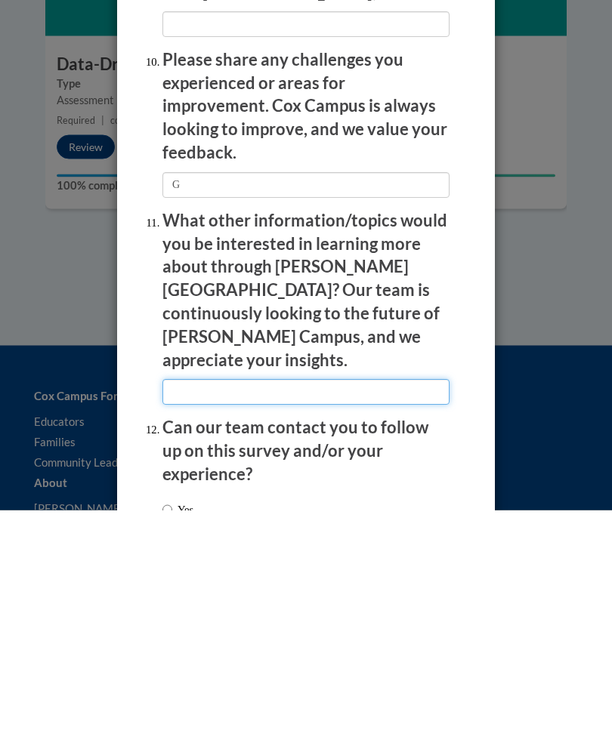
click at [177, 618] on input "textbox" at bounding box center [305, 631] width 287 height 26
type input "G"
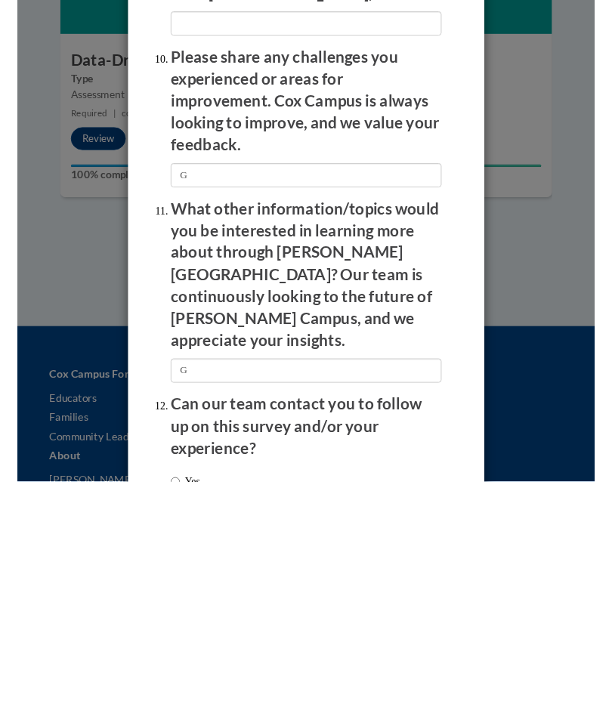
scroll to position [2856, 0]
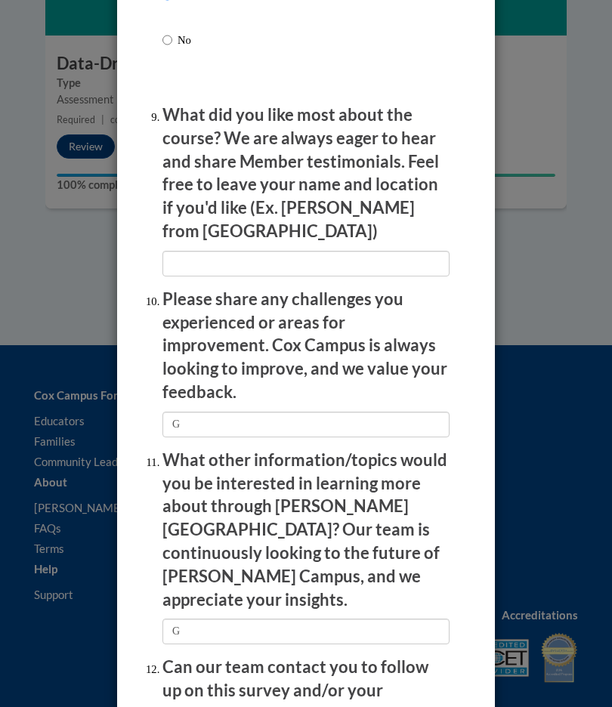
radio input "true"
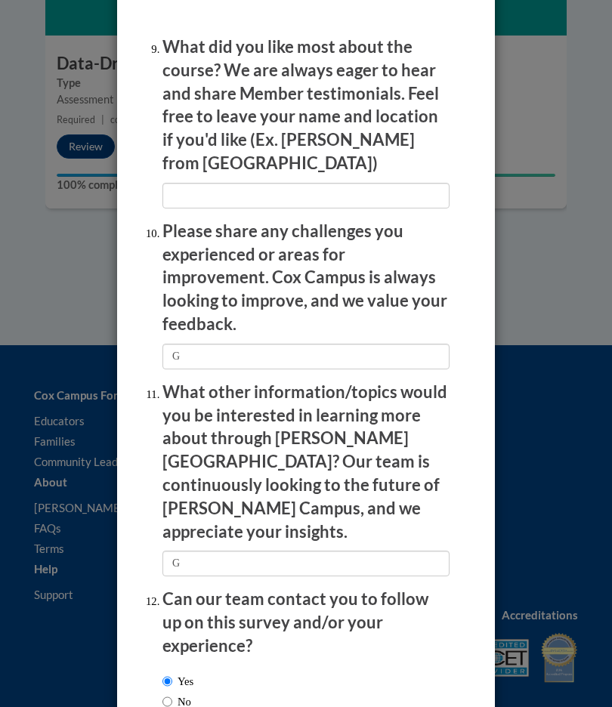
scroll to position [2853, 0]
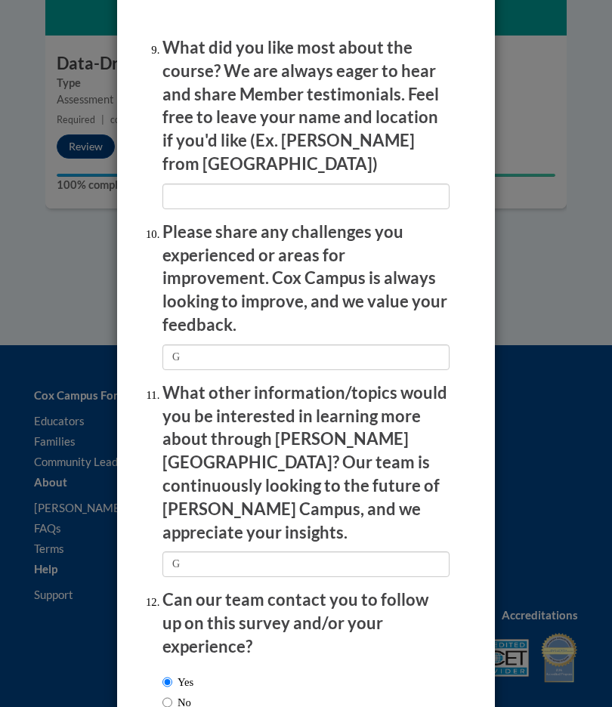
click at [203, 209] on input "textbox" at bounding box center [305, 196] width 287 height 26
